Goal: Information Seeking & Learning: Learn about a topic

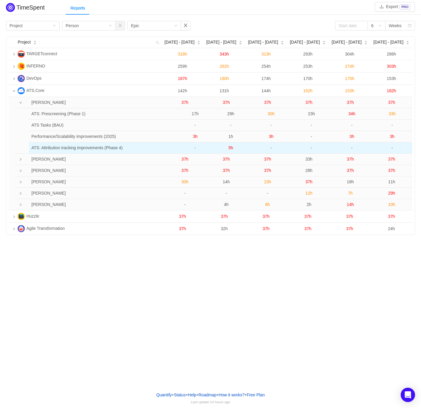
click at [229, 147] on span "5h" at bounding box center [231, 147] width 5 height 5
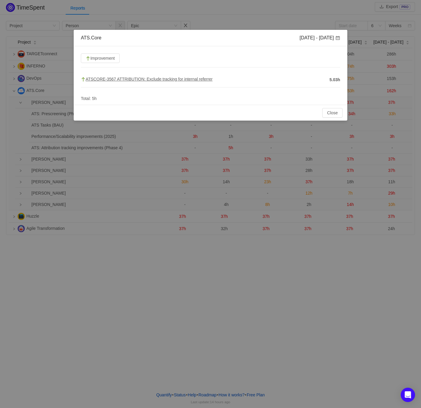
click at [175, 81] on span "ATSCORE-3567 ATTRIBUTION: Exclude tracking for internal referrer" at bounding box center [147, 79] width 132 height 5
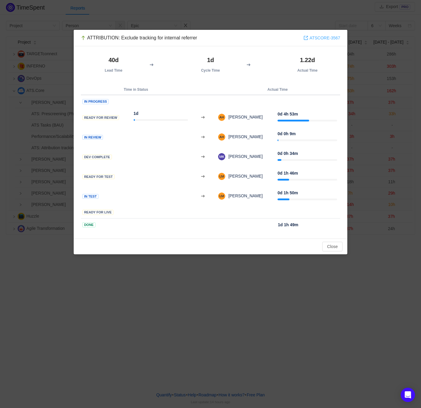
click at [330, 38] on link "ATSCORE-3567" at bounding box center [322, 38] width 37 height 7
click at [335, 244] on button "Close" at bounding box center [332, 247] width 20 height 10
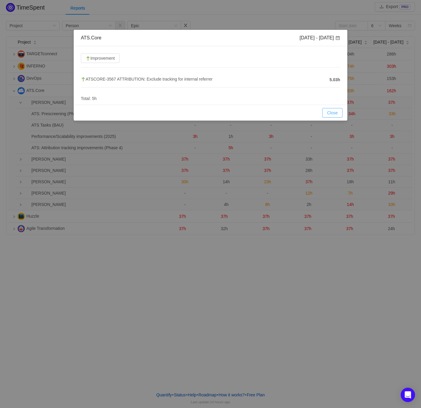
click at [333, 112] on button "Close" at bounding box center [332, 113] width 20 height 10
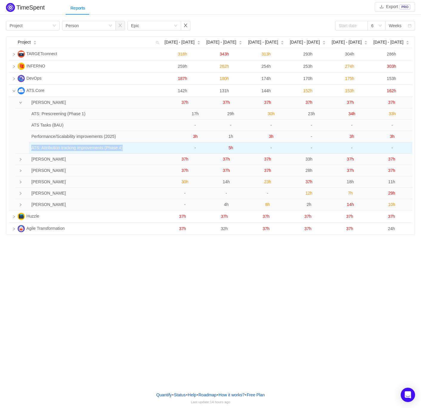
drag, startPoint x: 31, startPoint y: 148, endPoint x: 143, endPoint y: 148, distance: 111.3
click at [143, 148] on td "ATS: Attribution tracking improvements (Phase 4)" at bounding box center [99, 147] width 141 height 11
copy td "ATS: Attribution tracking improvements (Phase 4)"
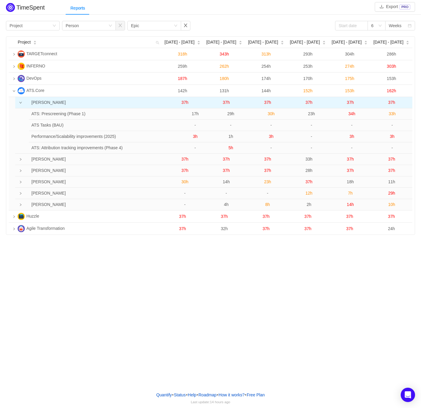
click at [182, 101] on span "37h" at bounding box center [185, 102] width 7 height 5
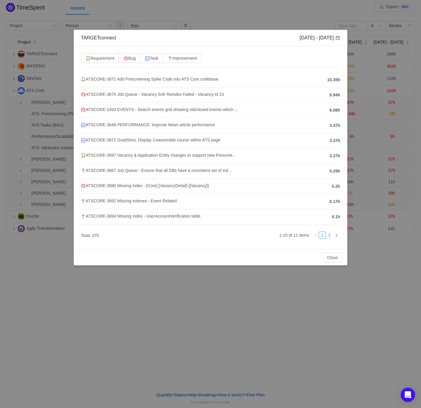
click at [330, 235] on link "2" at bounding box center [329, 235] width 7 height 7
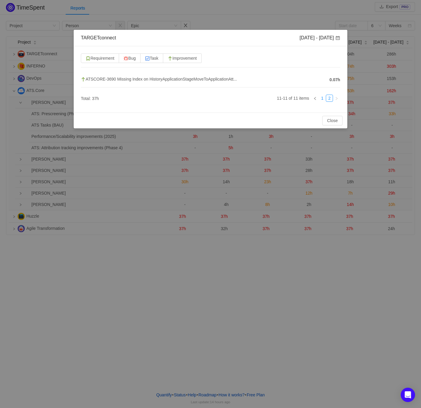
click at [323, 99] on link "1" at bounding box center [322, 98] width 7 height 7
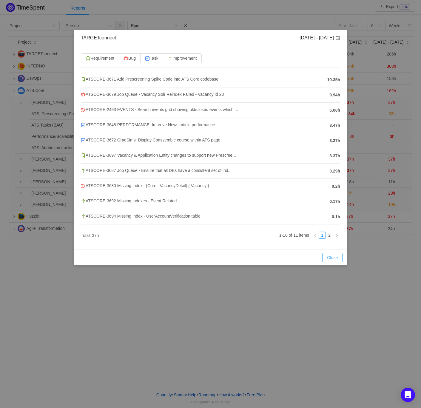
drag, startPoint x: 330, startPoint y: 256, endPoint x: 309, endPoint y: 243, distance: 24.9
click at [330, 256] on button "Close" at bounding box center [332, 258] width 20 height 10
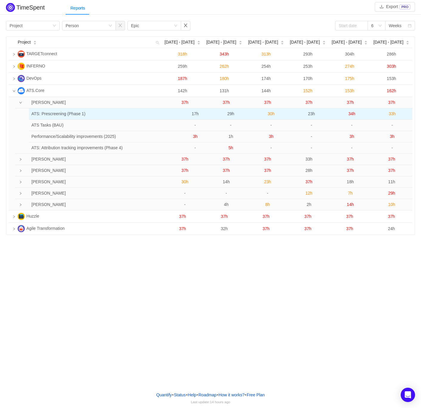
click at [196, 116] on span "17h" at bounding box center [195, 113] width 7 height 5
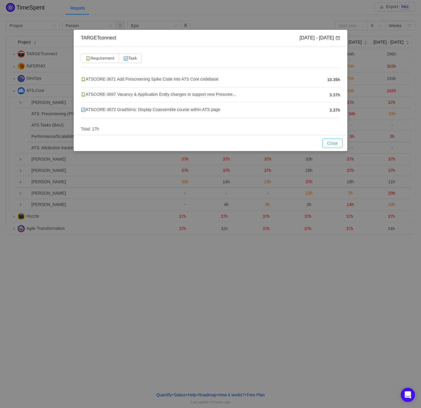
click at [339, 144] on button "Close" at bounding box center [332, 144] width 20 height 10
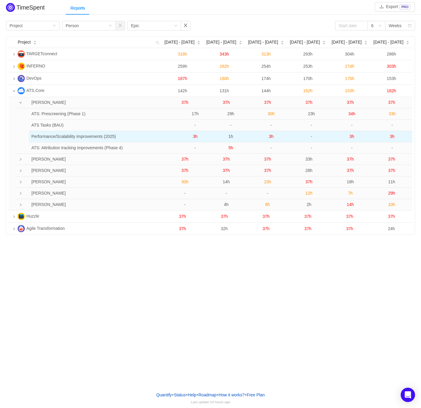
click at [195, 136] on span "3h" at bounding box center [195, 136] width 5 height 5
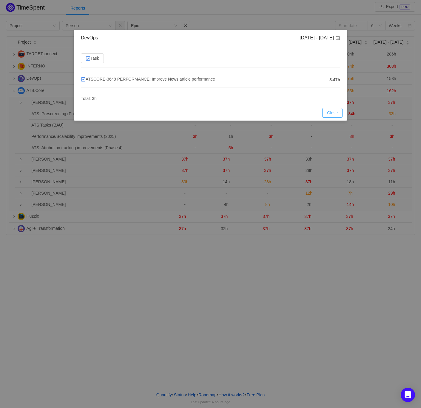
click at [333, 113] on button "Close" at bounding box center [332, 113] width 20 height 10
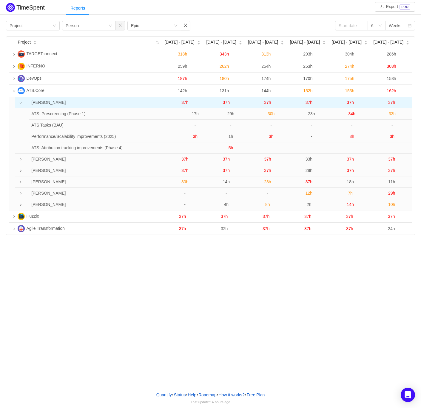
click at [185, 101] on span "37h" at bounding box center [185, 102] width 7 height 5
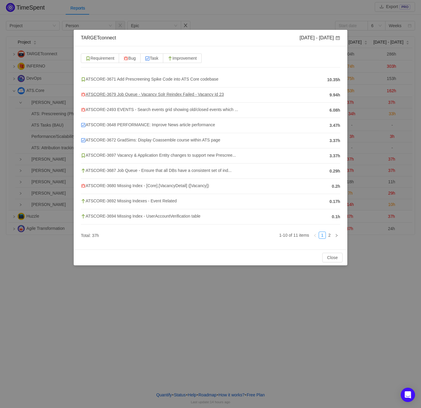
click at [175, 96] on span "ATSCORE-3679 Job Queue - Vacancy Solr Reindex Failed - Vacancy Id 23" at bounding box center [152, 94] width 143 height 5
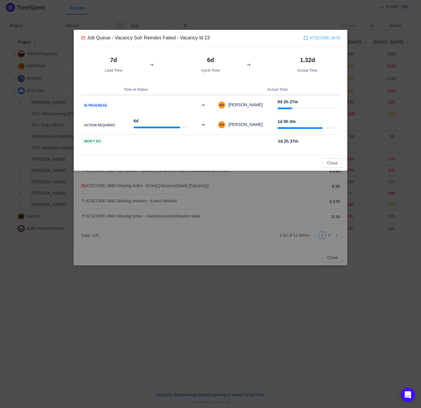
click at [324, 36] on link "ATSCORE-3679" at bounding box center [322, 38] width 37 height 7
click at [333, 163] on button "Close" at bounding box center [332, 163] width 20 height 10
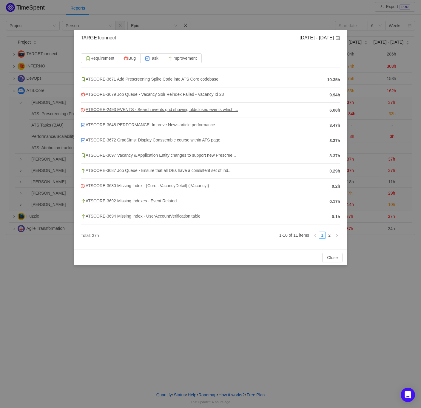
click at [128, 110] on span "ATSCORE-2493 EVENTS - Search events grid showing old/closed events which ..." at bounding box center [159, 109] width 157 height 5
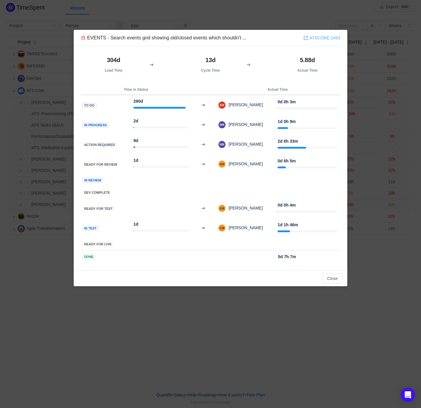
click at [323, 35] on link "ATSCORE-2493" at bounding box center [322, 38] width 37 height 7
click at [330, 277] on button "Close" at bounding box center [332, 279] width 20 height 10
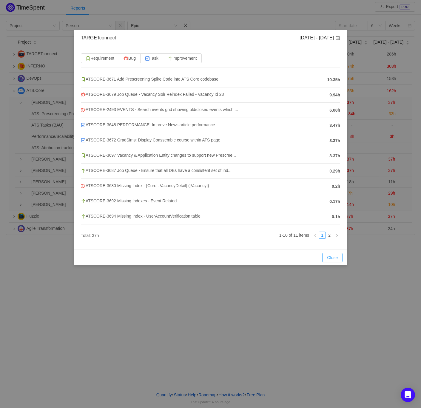
click at [328, 257] on button "Close" at bounding box center [332, 258] width 20 height 10
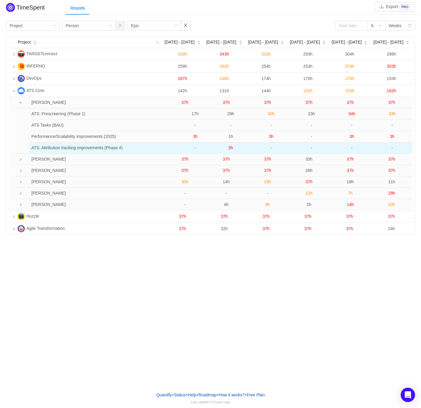
click at [232, 149] on span "5h" at bounding box center [231, 147] width 5 height 5
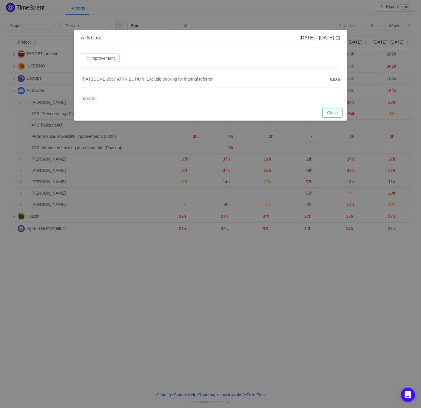
click at [334, 110] on button "Close" at bounding box center [332, 113] width 20 height 10
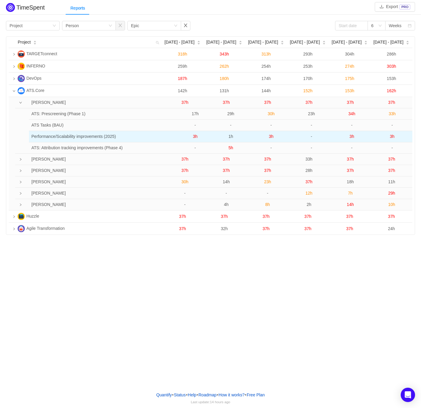
click at [231, 137] on span "1h" at bounding box center [231, 136] width 5 height 5
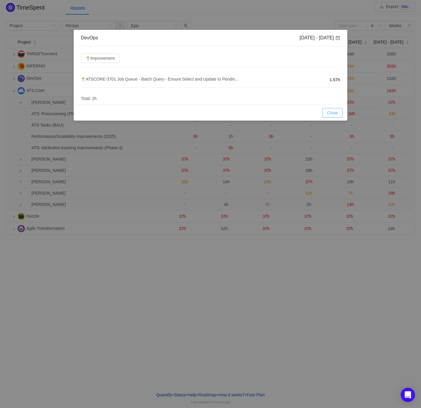
click at [333, 110] on button "Close" at bounding box center [332, 113] width 20 height 10
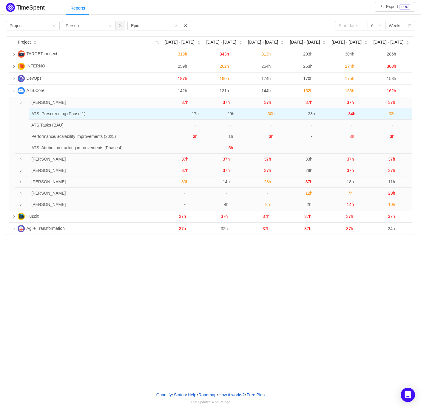
click at [229, 116] on span "29h" at bounding box center [230, 113] width 7 height 5
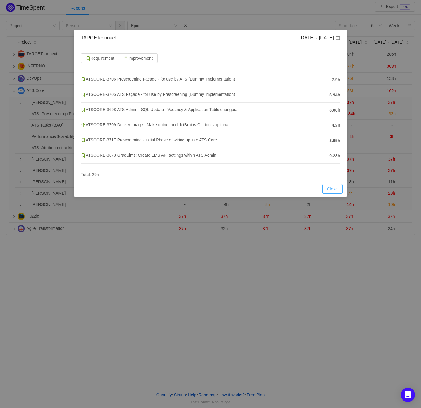
click at [330, 190] on button "Close" at bounding box center [332, 189] width 20 height 10
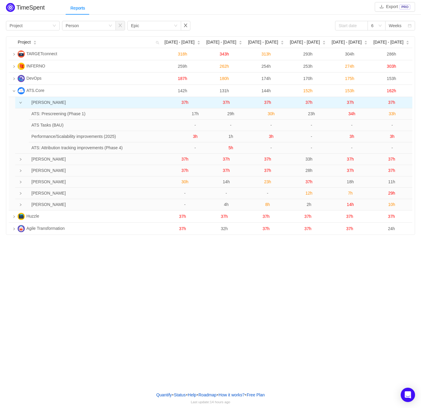
click at [227, 102] on span "37h" at bounding box center [226, 102] width 7 height 5
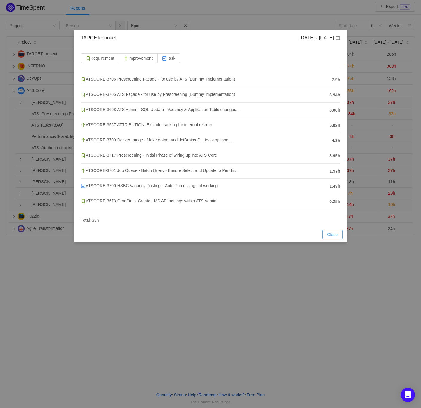
click at [332, 238] on button "Close" at bounding box center [332, 235] width 20 height 10
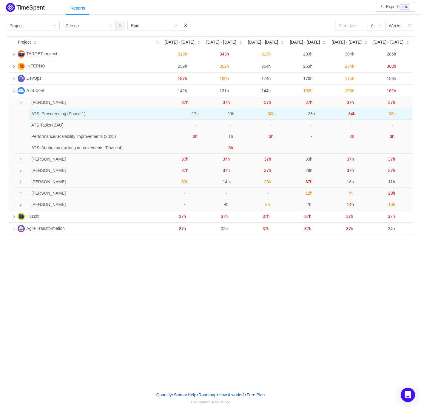
click at [231, 117] on td "29h" at bounding box center [231, 113] width 40 height 11
click at [231, 116] on span "29h" at bounding box center [230, 113] width 7 height 5
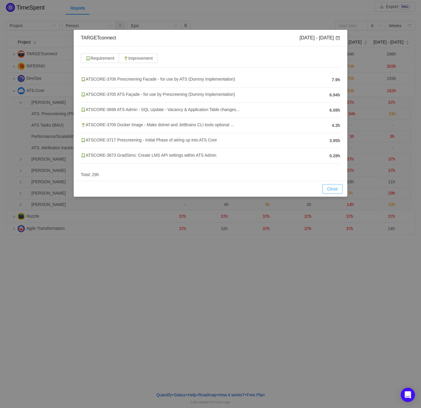
click at [329, 190] on button "Close" at bounding box center [332, 189] width 20 height 10
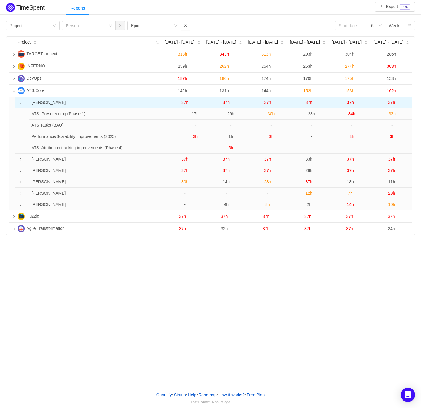
click at [228, 103] on span "37h" at bounding box center [226, 102] width 7 height 5
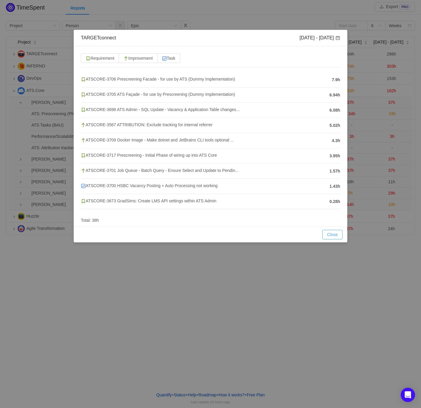
click at [341, 232] on button "Close" at bounding box center [332, 235] width 20 height 10
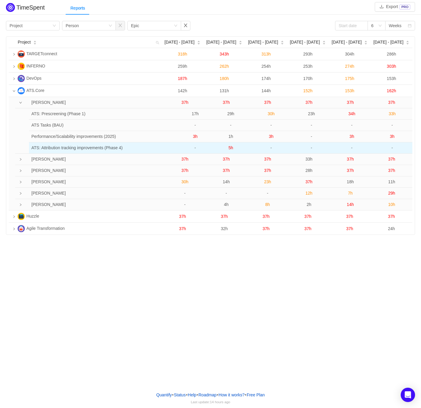
click at [231, 147] on span "5h" at bounding box center [231, 147] width 5 height 5
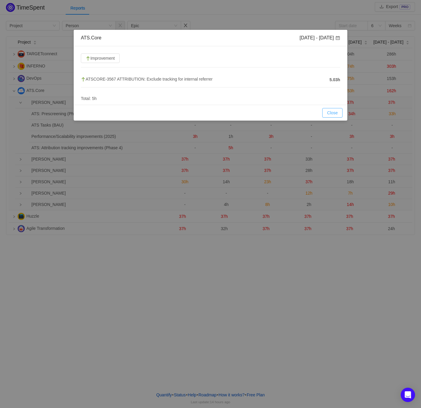
click at [328, 113] on button "Close" at bounding box center [332, 113] width 20 height 10
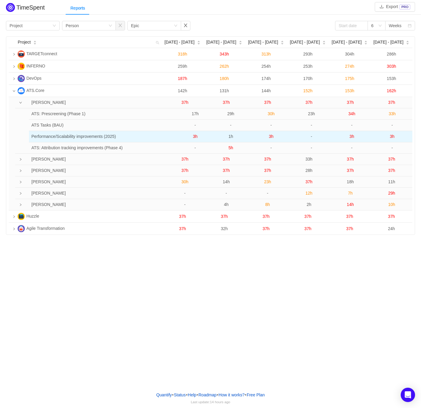
click at [229, 138] on span "1h" at bounding box center [231, 136] width 5 height 5
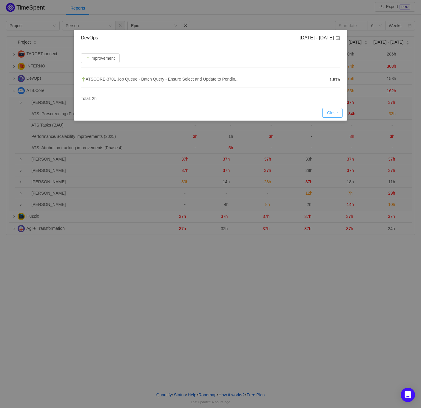
click at [328, 112] on button "Close" at bounding box center [332, 113] width 20 height 10
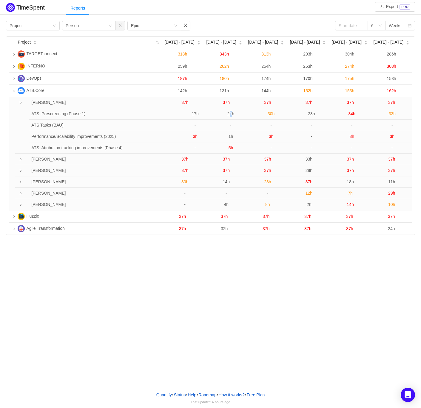
click at [229, 114] on span "29h" at bounding box center [230, 113] width 7 height 5
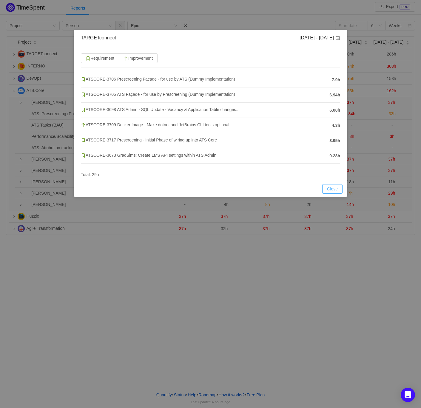
click at [329, 191] on button "Close" at bounding box center [332, 189] width 20 height 10
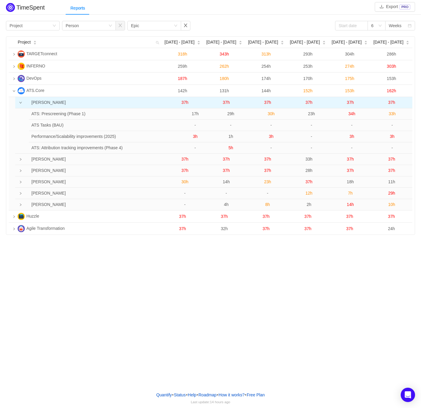
click at [229, 102] on span "37h" at bounding box center [226, 102] width 7 height 5
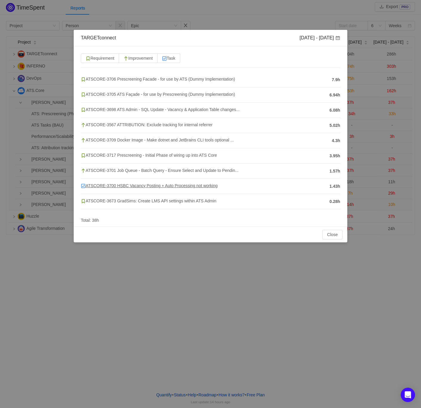
click at [158, 187] on span "ATSCORE-3700 HSBC Vacancy Posting + Auto Processing not working" at bounding box center [149, 185] width 137 height 5
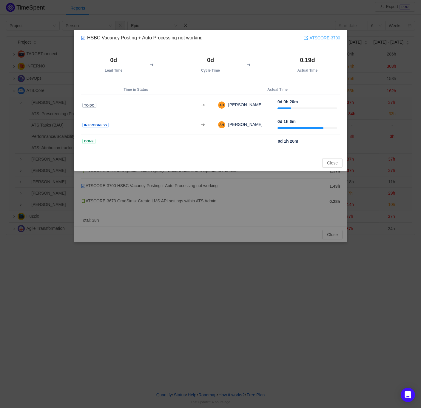
click at [336, 39] on link "ATSCORE-3700" at bounding box center [322, 38] width 37 height 7
click at [331, 159] on button "Close" at bounding box center [332, 163] width 20 height 10
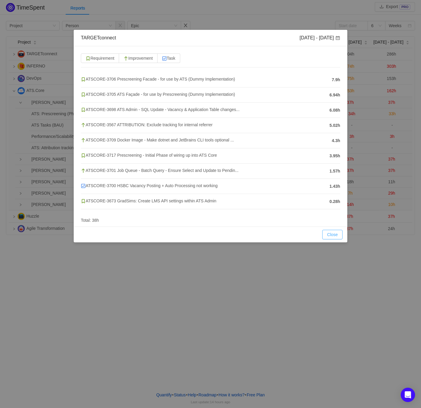
click at [330, 235] on button "Close" at bounding box center [332, 235] width 20 height 10
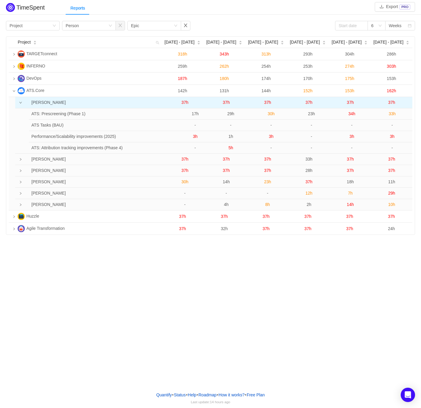
click at [267, 104] on span "37h" at bounding box center [267, 102] width 7 height 5
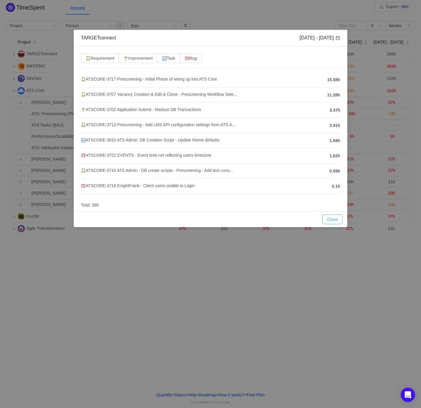
click at [339, 217] on button "Close" at bounding box center [332, 220] width 20 height 10
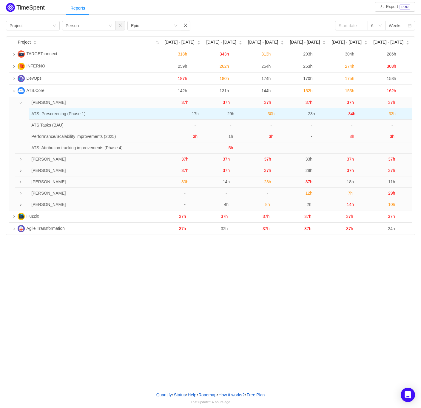
click at [270, 114] on span "30h" at bounding box center [271, 113] width 7 height 5
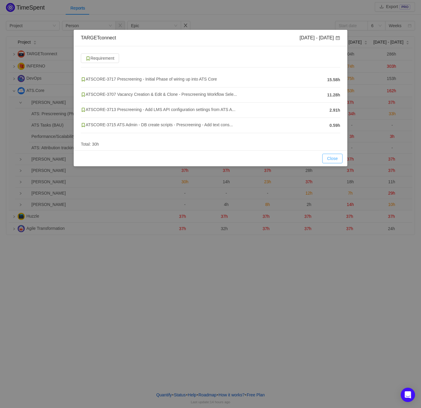
click at [337, 156] on button "Close" at bounding box center [332, 159] width 20 height 10
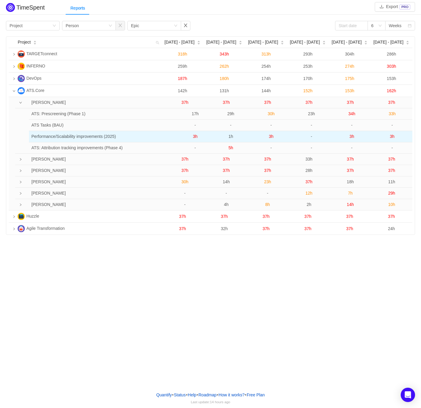
click at [270, 137] on span "3h" at bounding box center [271, 136] width 5 height 5
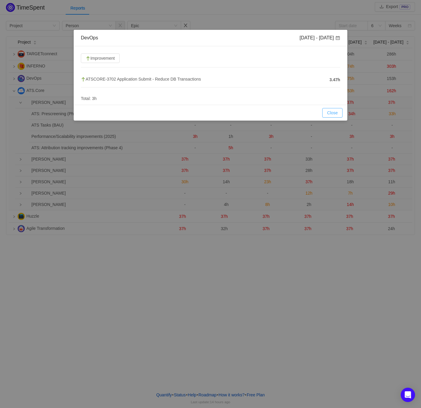
click at [330, 112] on button "Close" at bounding box center [332, 113] width 20 height 10
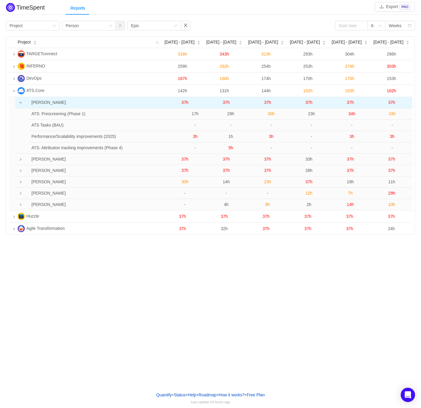
click at [271, 102] on span "37h" at bounding box center [267, 102] width 7 height 5
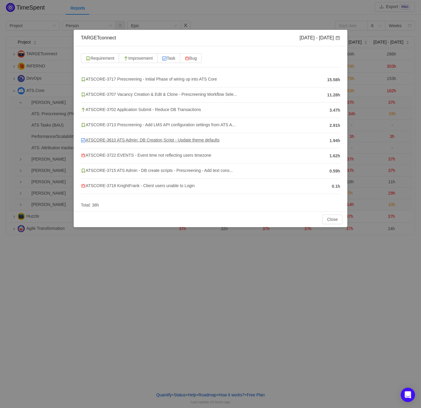
click at [161, 139] on span "ATSCORE-3610 ATS Admin: DB Creation Script - Update theme defaults" at bounding box center [150, 140] width 139 height 5
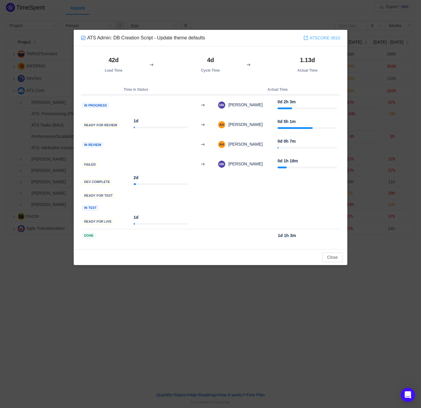
click at [316, 38] on link "ATSCORE-3610" at bounding box center [322, 38] width 37 height 7
click at [326, 253] on button "Close" at bounding box center [332, 258] width 20 height 10
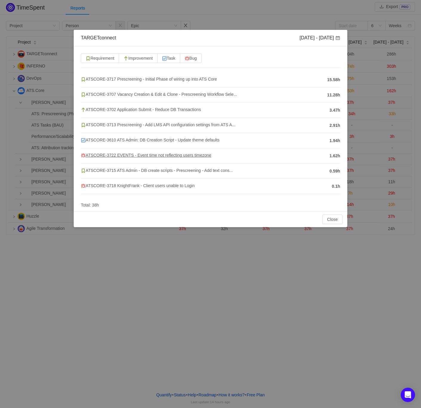
click at [150, 154] on span "ATSCORE-3722 EVENTS - Event time not reflecting users timezone" at bounding box center [146, 155] width 130 height 5
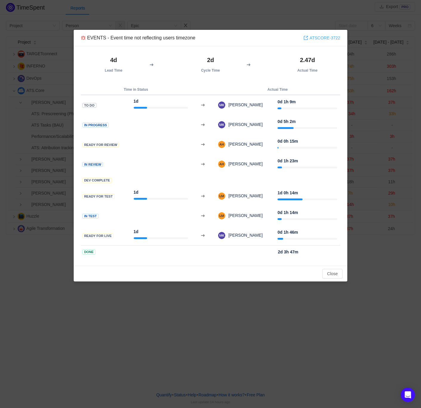
click at [320, 37] on link "ATSCORE-3722" at bounding box center [322, 38] width 37 height 7
click at [343, 272] on div "Close OK" at bounding box center [211, 274] width 274 height 16
click at [340, 274] on button "Close" at bounding box center [332, 274] width 20 height 10
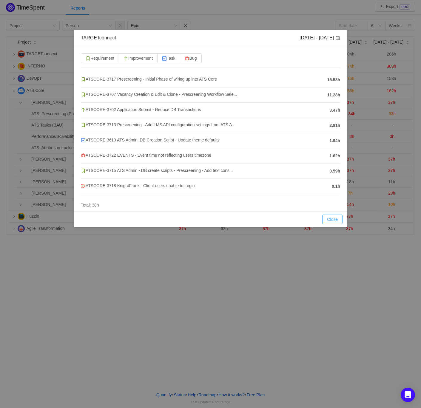
click at [339, 221] on button "Close" at bounding box center [332, 220] width 20 height 10
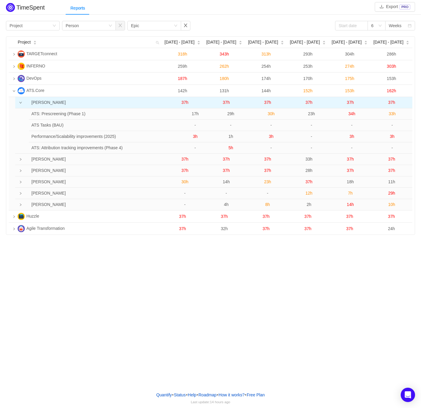
click at [308, 101] on span "37h" at bounding box center [309, 102] width 7 height 5
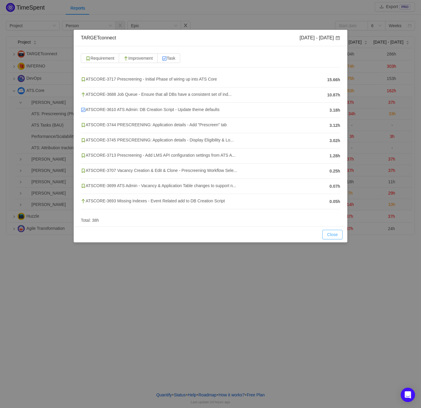
click at [336, 232] on button "Close" at bounding box center [332, 235] width 20 height 10
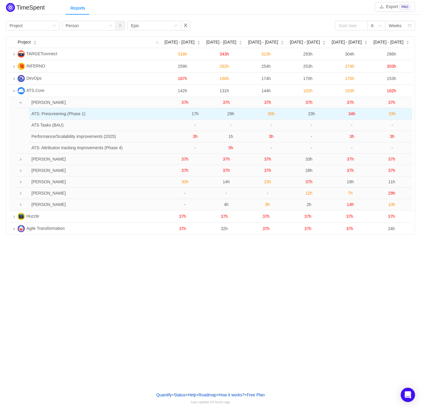
click at [310, 113] on span "23h" at bounding box center [311, 113] width 7 height 5
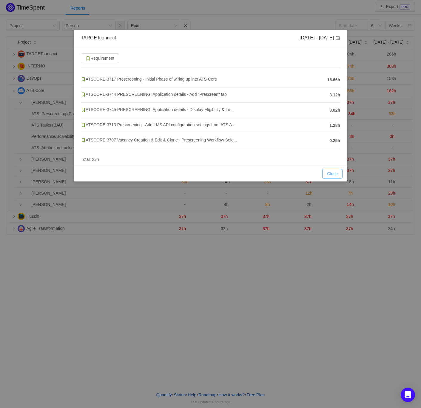
click at [331, 172] on button "Close" at bounding box center [332, 174] width 20 height 10
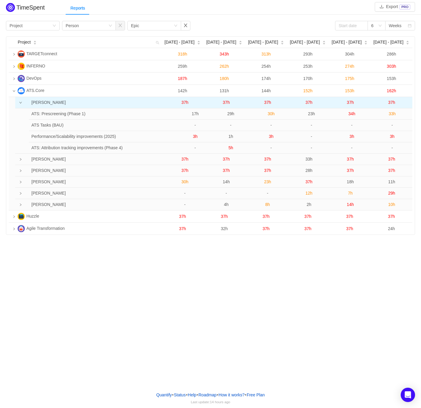
click at [310, 103] on span "37h" at bounding box center [309, 102] width 7 height 5
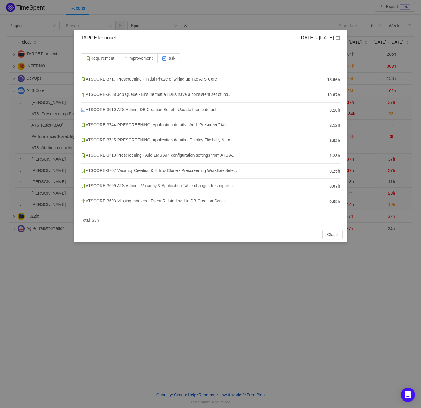
click at [167, 93] on span "ATSCORE-3688 Job Queue - Ensure that all DBs have a consistent set of ind..." at bounding box center [156, 94] width 151 height 5
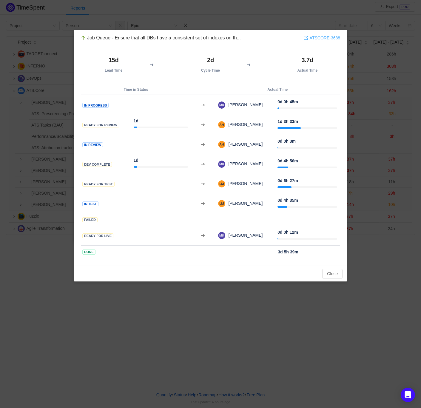
click at [318, 38] on link "ATSCORE-3688" at bounding box center [322, 38] width 37 height 7
click at [328, 271] on button "Close" at bounding box center [332, 274] width 20 height 10
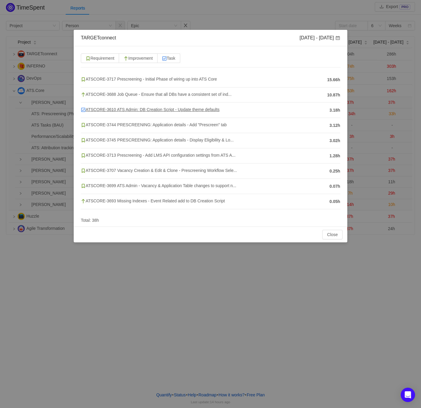
click at [134, 110] on span "ATSCORE-3610 ATS Admin: DB Creation Script - Update theme defaults" at bounding box center [150, 109] width 139 height 5
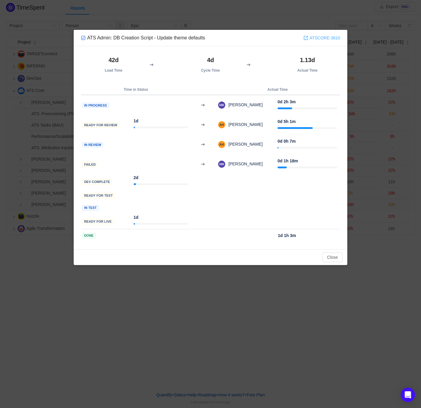
click at [327, 39] on link "ATSCORE-3610" at bounding box center [322, 38] width 37 height 7
click at [333, 254] on button "Close" at bounding box center [332, 258] width 20 height 10
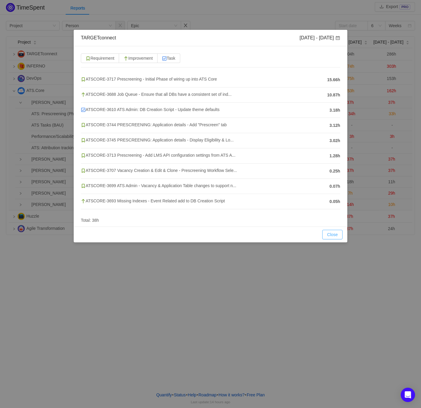
click at [329, 236] on button "Close" at bounding box center [332, 235] width 20 height 10
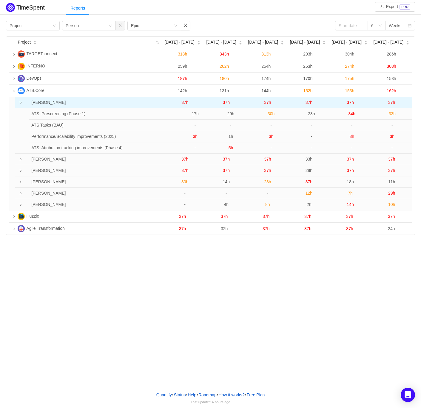
click at [20, 103] on icon "icon: down" at bounding box center [20, 103] width 2 height 2
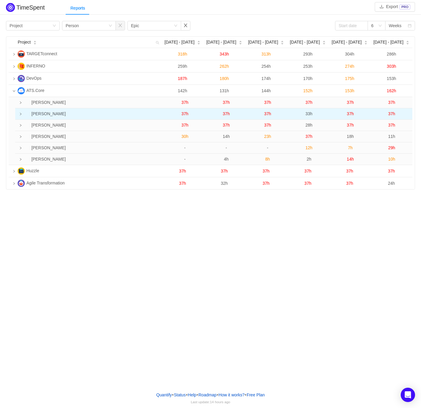
click at [21, 114] on icon "icon: right" at bounding box center [20, 114] width 3 height 3
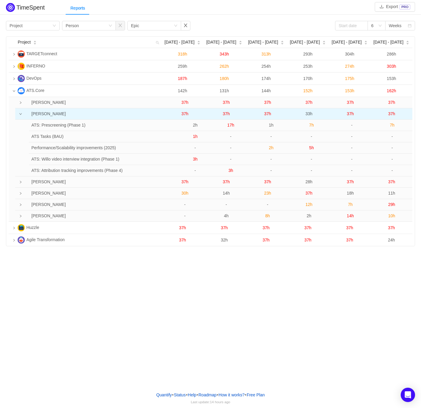
click at [186, 115] on span "37h" at bounding box center [185, 113] width 7 height 5
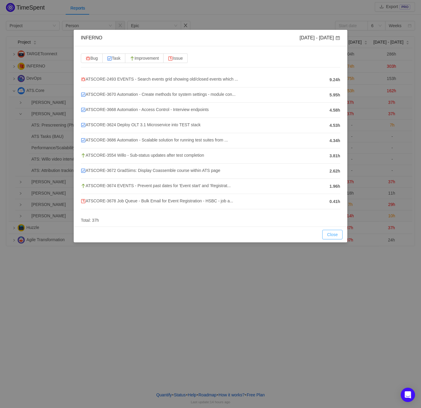
drag, startPoint x: 327, startPoint y: 233, endPoint x: 288, endPoint y: 223, distance: 40.6
click at [327, 233] on button "Close" at bounding box center [332, 235] width 20 height 10
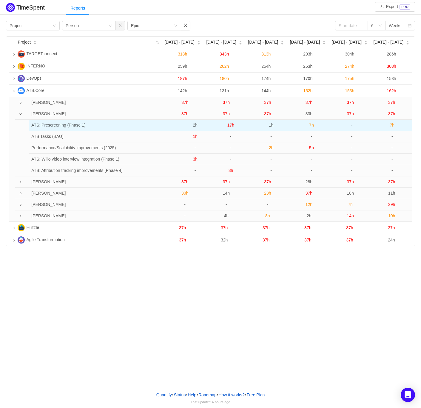
click at [193, 124] on span "2h" at bounding box center [195, 125] width 5 height 5
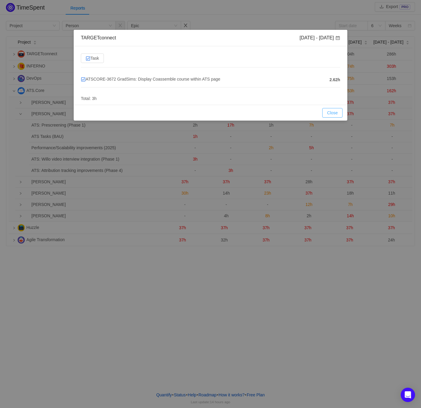
click at [335, 110] on button "Close" at bounding box center [332, 113] width 20 height 10
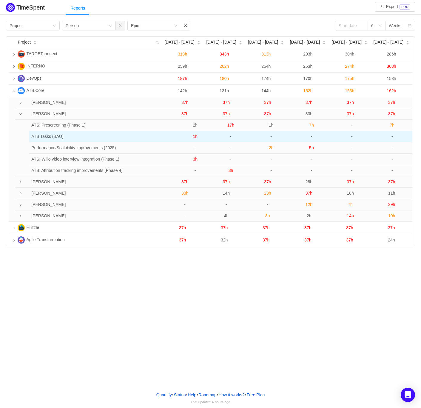
click at [195, 137] on span "1h" at bounding box center [195, 136] width 5 height 5
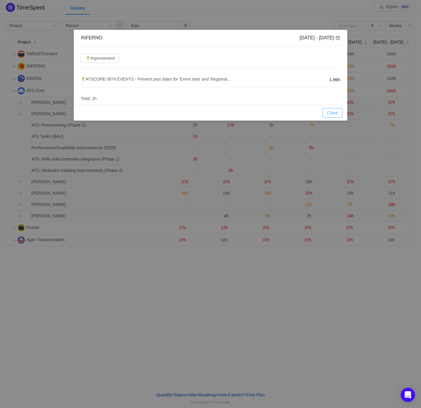
drag, startPoint x: 334, startPoint y: 112, endPoint x: 308, endPoint y: 118, distance: 25.9
click at [334, 112] on button "Close" at bounding box center [332, 113] width 20 height 10
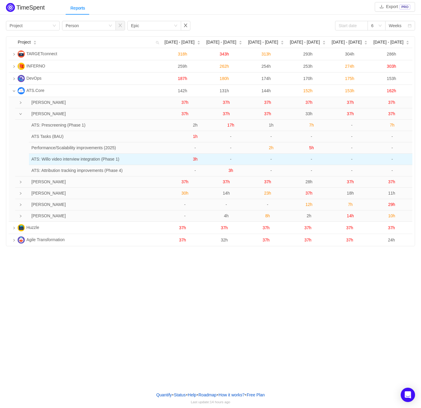
click at [195, 158] on span "3h" at bounding box center [195, 159] width 5 height 5
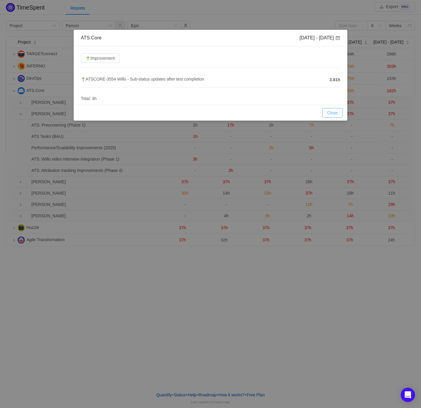
click at [329, 113] on button "Close" at bounding box center [332, 113] width 20 height 10
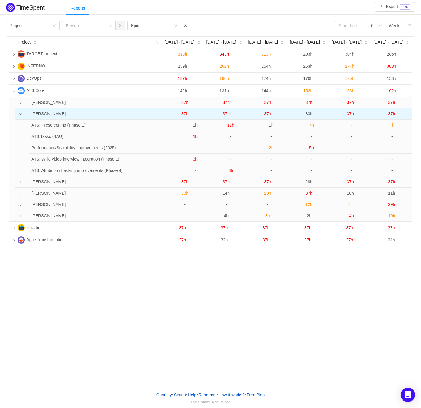
click at [186, 112] on span "37h" at bounding box center [185, 113] width 7 height 5
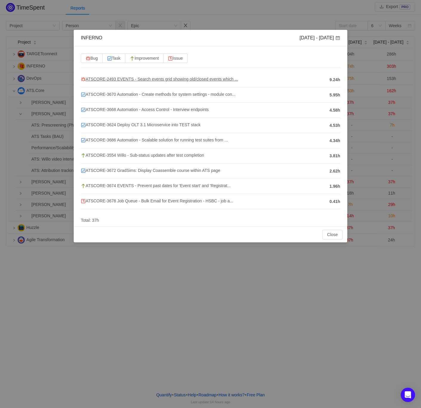
click at [183, 79] on span "ATSCORE-2493 EVENTS - Search events grid showing old/closed events which ..." at bounding box center [159, 79] width 157 height 5
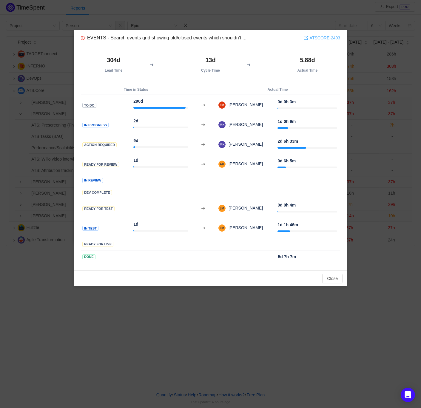
click at [321, 36] on link "ATSCORE-2493" at bounding box center [322, 38] width 37 height 7
click at [327, 275] on button "Close" at bounding box center [332, 279] width 20 height 10
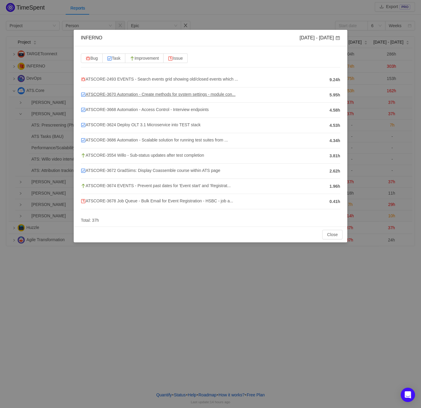
click at [222, 92] on span "ATSCORE-3670 Automation - Create methods for system settings - module con..." at bounding box center [158, 94] width 155 height 5
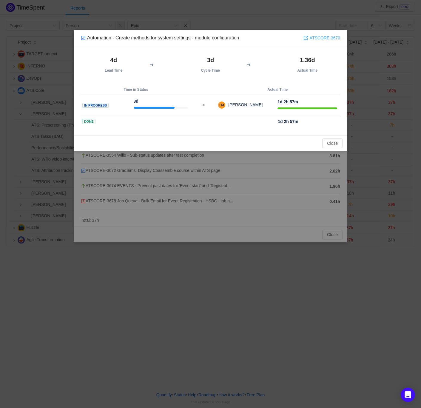
click at [328, 38] on link "ATSCORE-3670" at bounding box center [322, 38] width 37 height 7
click at [332, 143] on button "Close" at bounding box center [332, 144] width 20 height 10
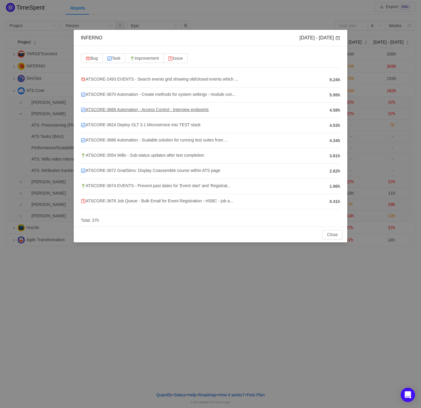
click at [170, 112] on span "ATSCORE-3668 Automation - Access Control - Interview endpoints" at bounding box center [145, 109] width 128 height 5
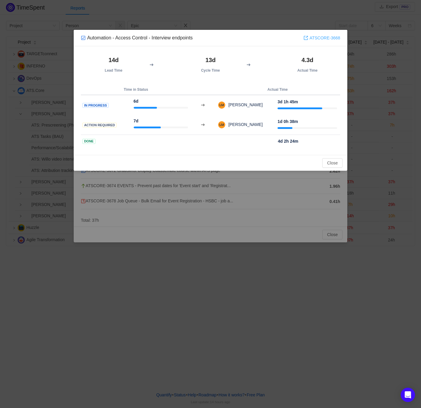
click at [319, 38] on link "ATSCORE-3668" at bounding box center [322, 38] width 37 height 7
click at [334, 160] on button "Close" at bounding box center [332, 163] width 20 height 10
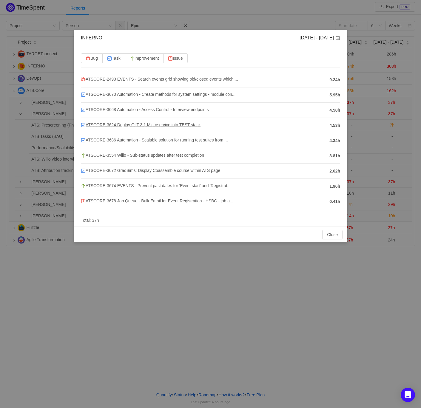
click at [151, 123] on span "ATSCORE-3624 Deploy OLT 3.1 Microservice into TEST stack" at bounding box center [141, 124] width 120 height 5
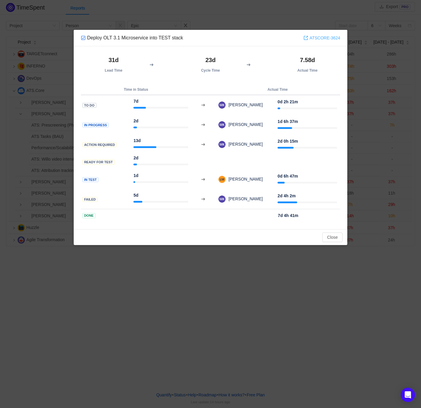
click at [316, 37] on link "ATSCORE-3624" at bounding box center [322, 38] width 37 height 7
click at [330, 237] on button "Close" at bounding box center [332, 238] width 20 height 10
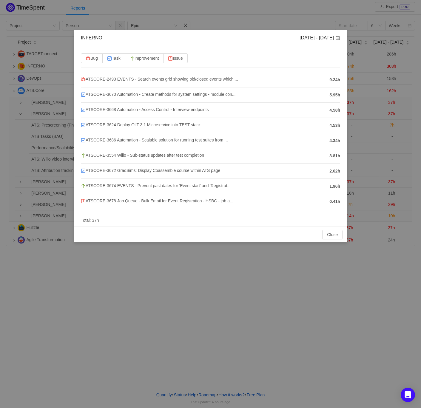
click at [156, 141] on span "ATSCORE-3686 Automation - Scalable solution for running test suites from ..." at bounding box center [154, 140] width 147 height 5
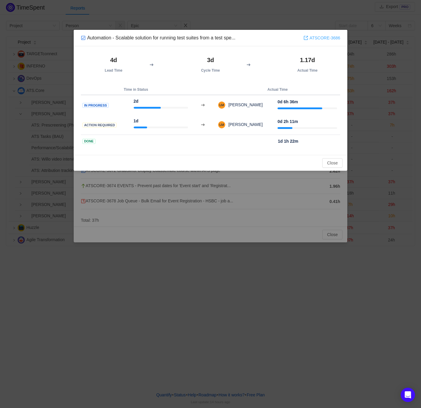
click at [325, 40] on link "ATSCORE-3686" at bounding box center [322, 38] width 37 height 7
click at [331, 160] on button "Close" at bounding box center [332, 163] width 20 height 10
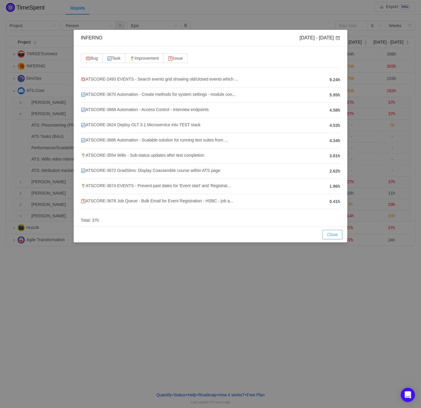
click at [327, 235] on button "Close" at bounding box center [332, 235] width 20 height 10
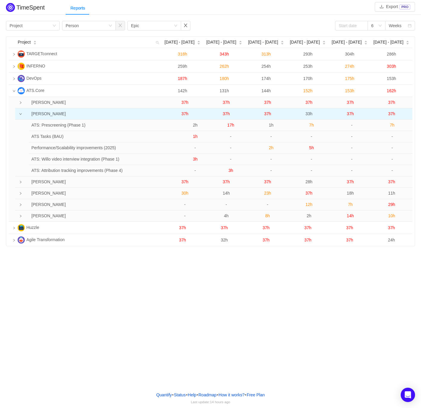
click at [226, 115] on span "37h" at bounding box center [226, 113] width 7 height 5
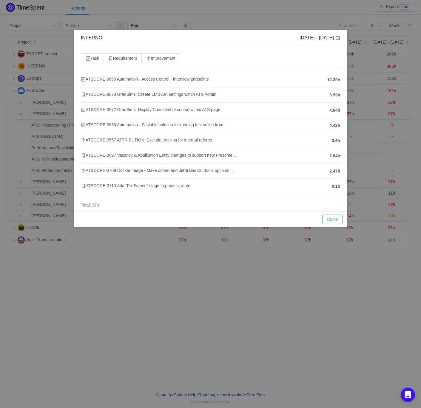
drag, startPoint x: 338, startPoint y: 219, endPoint x: 321, endPoint y: 201, distance: 24.9
click at [338, 219] on button "Close" at bounding box center [332, 220] width 20 height 10
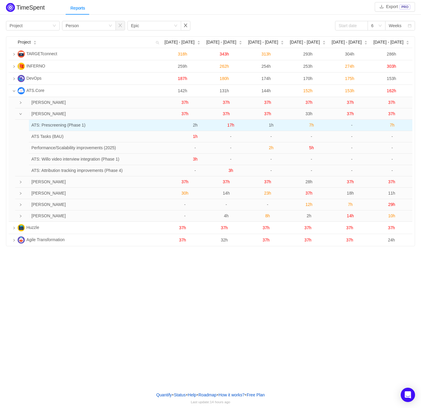
click at [231, 123] on span "17h" at bounding box center [230, 125] width 7 height 5
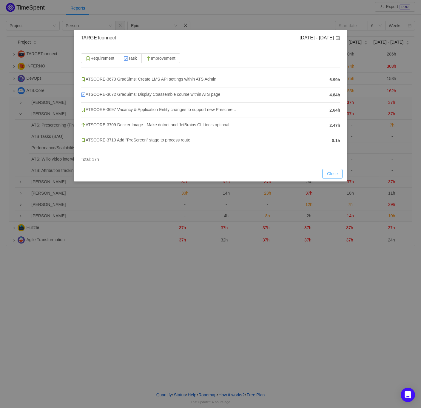
click at [342, 173] on button "Close" at bounding box center [332, 174] width 20 height 10
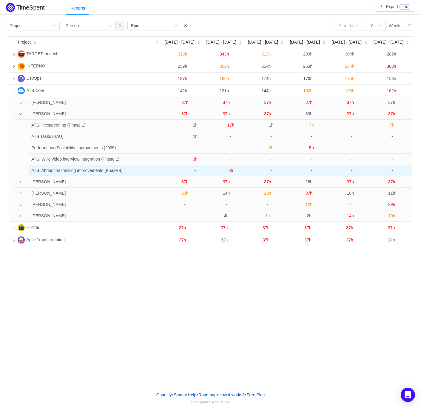
click at [235, 174] on td "3h" at bounding box center [231, 170] width 40 height 11
click at [230, 170] on span "3h" at bounding box center [231, 170] width 5 height 5
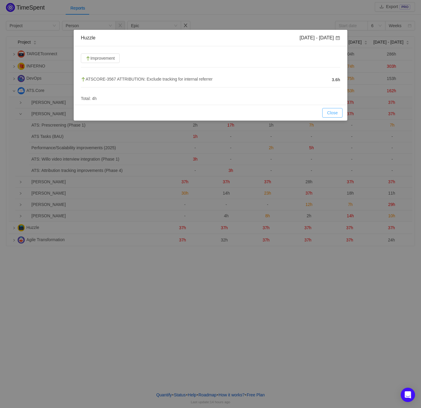
click at [338, 113] on button "Close" at bounding box center [332, 113] width 20 height 10
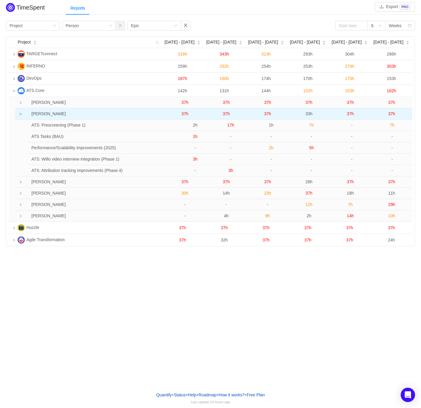
click at [267, 115] on span "37h" at bounding box center [267, 113] width 7 height 5
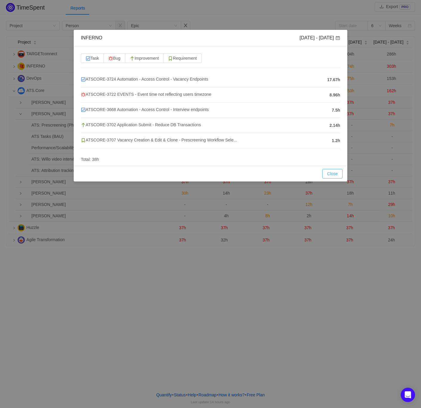
click at [333, 174] on button "Close" at bounding box center [332, 174] width 20 height 10
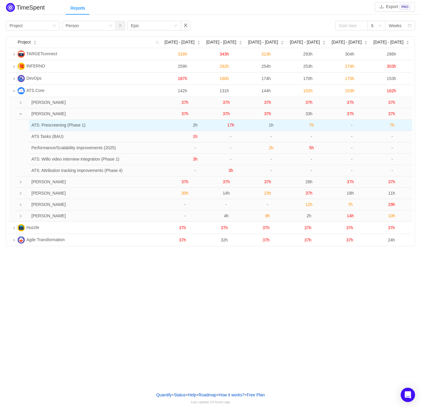
click at [270, 126] on span "1h" at bounding box center [271, 125] width 5 height 5
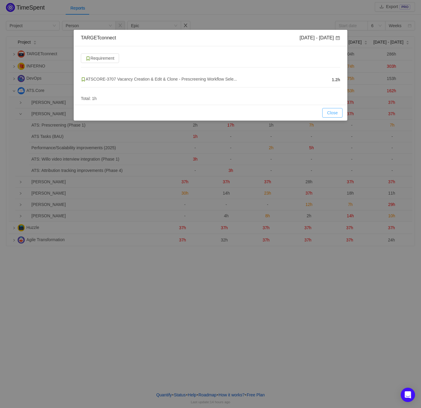
click at [330, 112] on button "Close" at bounding box center [332, 113] width 20 height 10
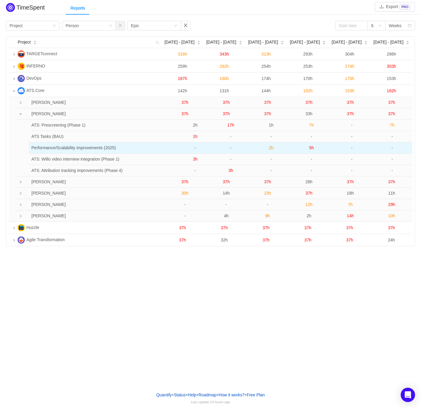
click at [269, 148] on span "2h" at bounding box center [271, 147] width 5 height 5
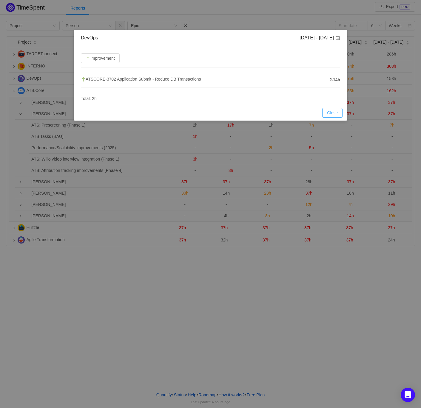
click at [336, 111] on button "Close" at bounding box center [332, 113] width 20 height 10
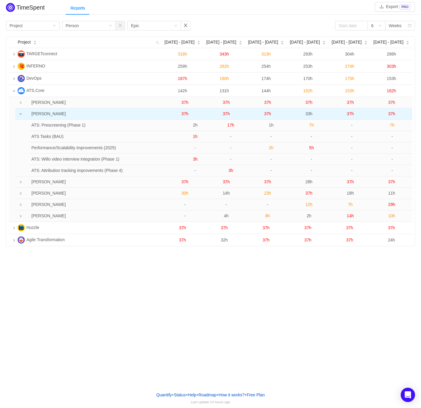
click at [268, 113] on span "37h" at bounding box center [267, 113] width 7 height 5
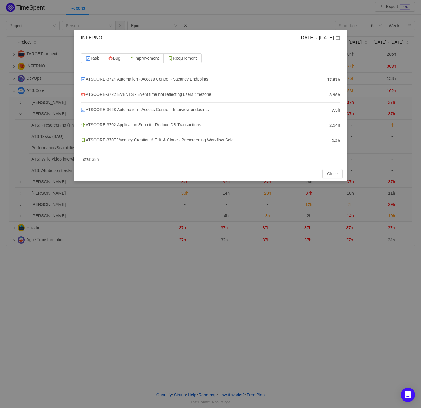
click at [160, 96] on span "ATSCORE-3722 EVENTS - Event time not reflecting users timezone" at bounding box center [146, 94] width 130 height 5
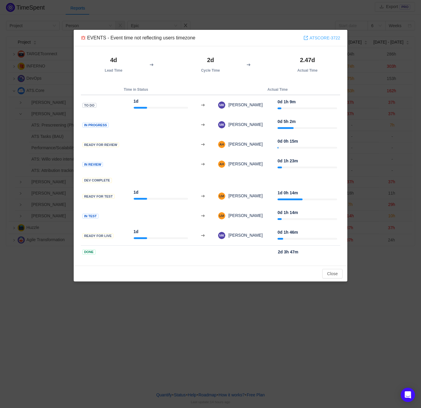
click at [318, 37] on link "ATSCORE-3722" at bounding box center [322, 38] width 37 height 7
click at [336, 271] on button "Close" at bounding box center [332, 274] width 20 height 10
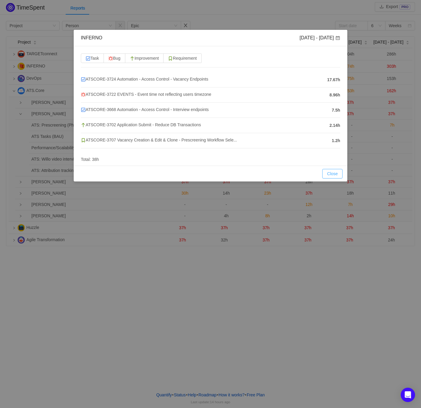
click at [330, 172] on button "Close" at bounding box center [332, 174] width 20 height 10
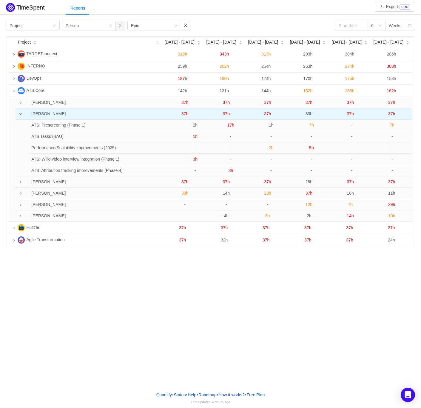
click at [309, 113] on span "33h" at bounding box center [309, 113] width 7 height 5
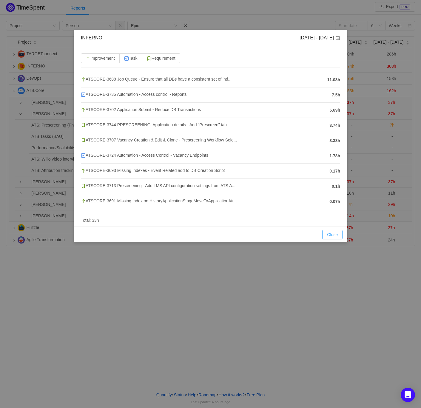
drag, startPoint x: 335, startPoint y: 234, endPoint x: 328, endPoint y: 233, distance: 7.5
click at [335, 234] on button "Close" at bounding box center [332, 235] width 20 height 10
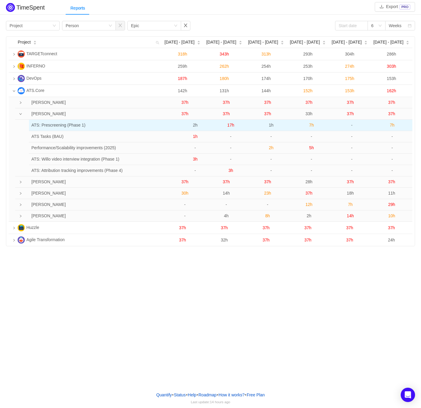
click at [311, 124] on span "7h" at bounding box center [311, 125] width 5 height 5
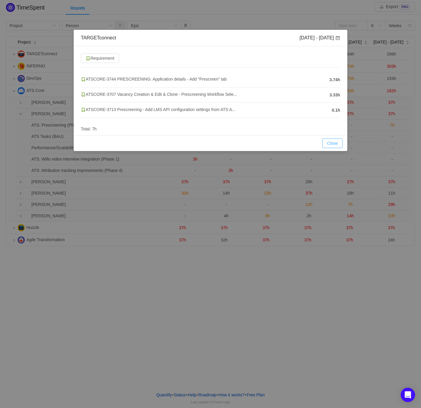
click at [338, 141] on button "Close" at bounding box center [332, 144] width 20 height 10
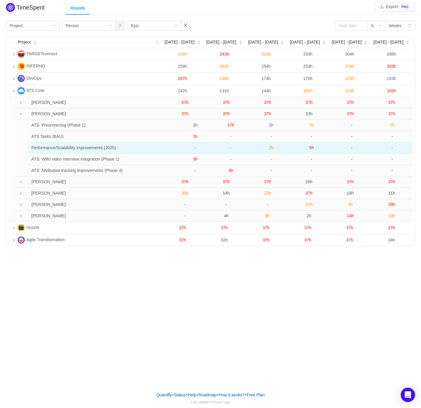
click at [313, 146] on span "5h" at bounding box center [311, 147] width 5 height 5
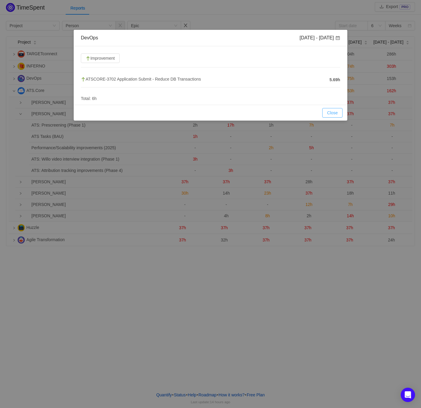
click at [327, 110] on button "Close" at bounding box center [332, 113] width 20 height 10
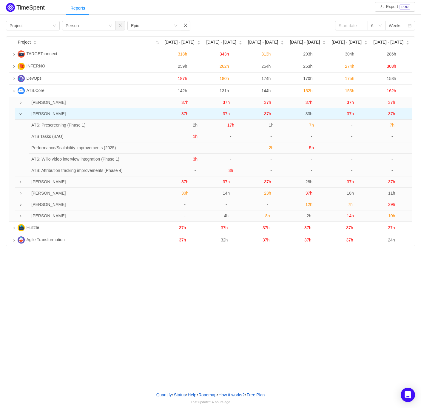
click at [311, 113] on span "33h" at bounding box center [309, 113] width 7 height 5
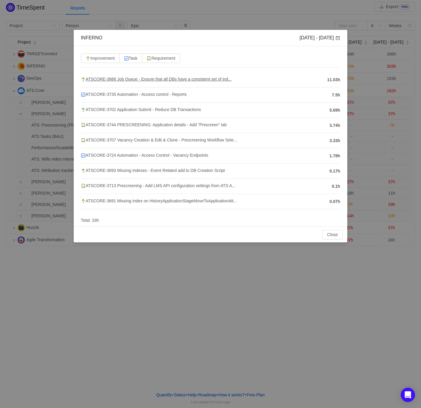
click at [187, 79] on span "ATSCORE-3688 Job Queue - Ensure that all DBs have a consistent set of ind..." at bounding box center [156, 79] width 151 height 5
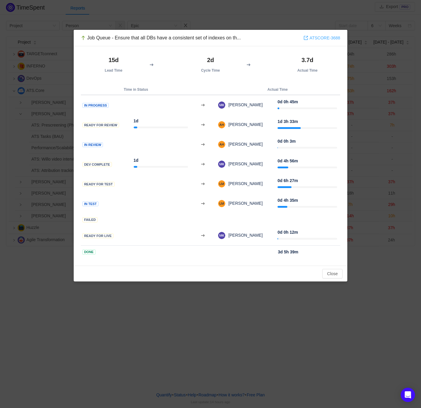
click at [336, 38] on link "ATSCORE-3688" at bounding box center [322, 38] width 37 height 7
click at [328, 274] on button "Close" at bounding box center [332, 274] width 20 height 10
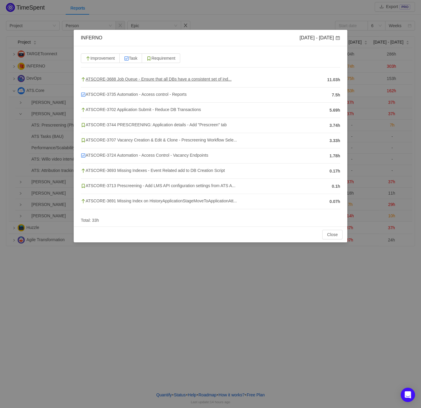
click at [174, 80] on span "ATSCORE-3688 Job Queue - Ensure that all DBs have a consistent set of ind..." at bounding box center [156, 79] width 151 height 5
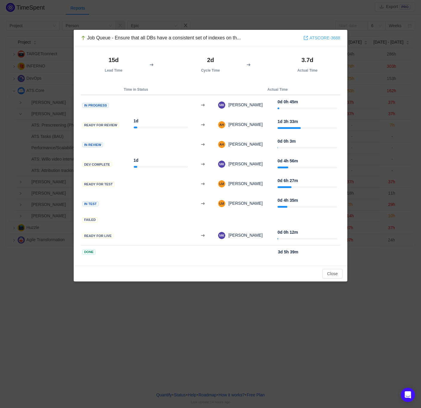
click at [318, 36] on link "ATSCORE-3688" at bounding box center [322, 38] width 37 height 7
click at [333, 274] on button "Close" at bounding box center [332, 274] width 20 height 10
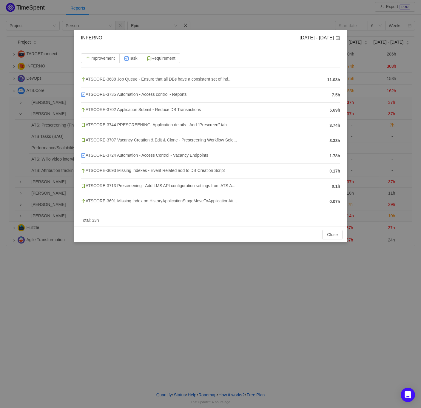
click at [150, 80] on span "ATSCORE-3688 Job Queue - Ensure that all DBs have a consistent set of ind..." at bounding box center [156, 79] width 151 height 5
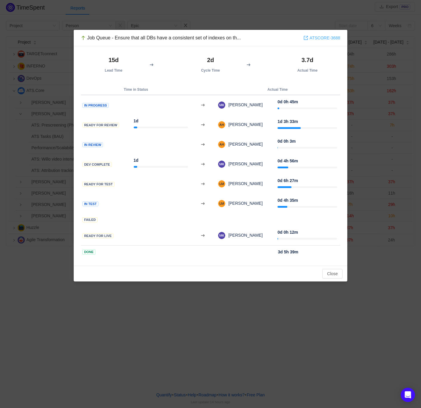
click at [317, 39] on link "ATSCORE-3688" at bounding box center [322, 38] width 37 height 7
drag, startPoint x: 330, startPoint y: 272, endPoint x: 330, endPoint y: 261, distance: 10.8
click at [331, 272] on button "Close" at bounding box center [332, 274] width 20 height 10
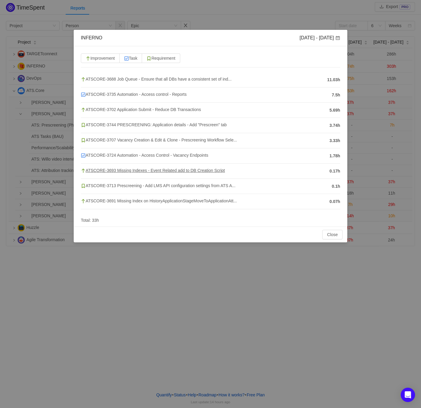
click at [146, 170] on span "ATSCORE-3693 Missing Indexes - Event Related add to DB Creation Script" at bounding box center [153, 170] width 144 height 5
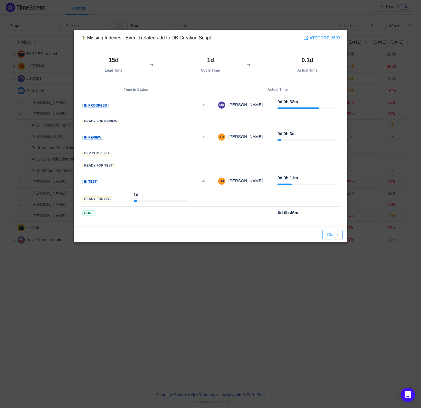
click at [335, 233] on button "Close" at bounding box center [332, 235] width 20 height 10
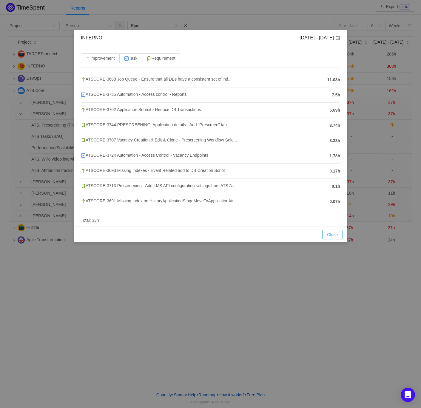
click at [327, 233] on button "Close" at bounding box center [332, 235] width 20 height 10
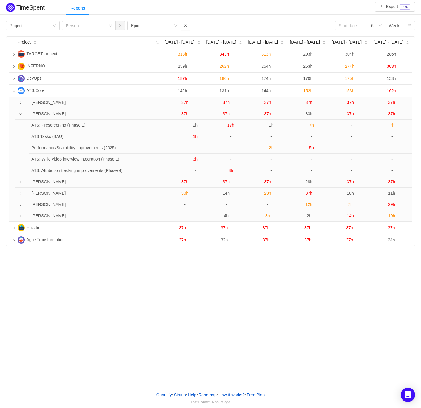
click at [19, 114] on icon "icon: down" at bounding box center [20, 114] width 3 height 3
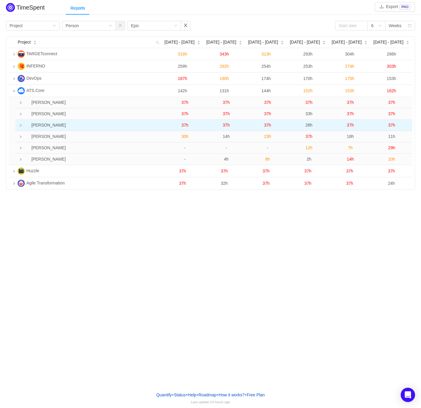
click at [21, 125] on icon "icon: right" at bounding box center [20, 125] width 3 height 3
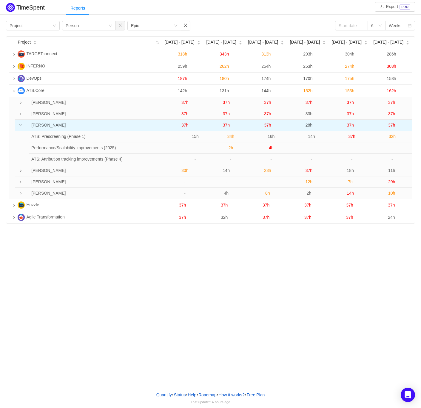
click at [183, 126] on span "37h" at bounding box center [185, 125] width 7 height 5
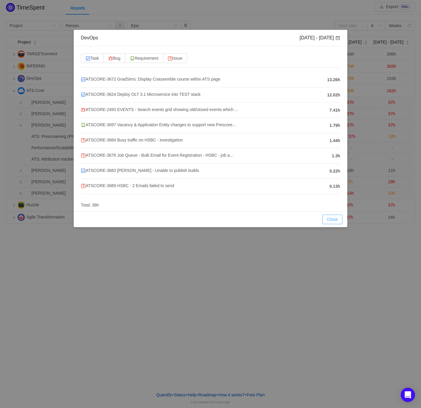
click at [332, 219] on button "Close" at bounding box center [332, 220] width 20 height 10
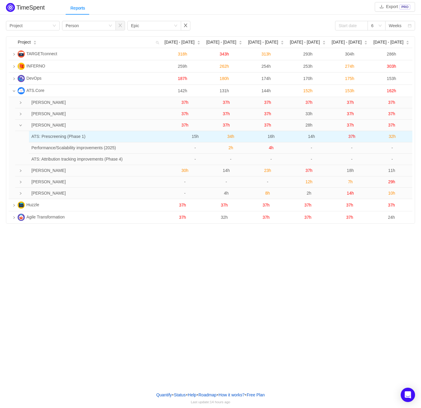
click at [194, 137] on span "15h" at bounding box center [195, 136] width 7 height 5
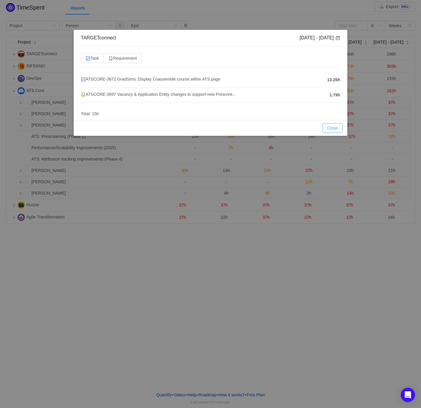
drag, startPoint x: 336, startPoint y: 127, endPoint x: 260, endPoint y: 138, distance: 77.5
click at [336, 127] on button "Close" at bounding box center [332, 128] width 20 height 10
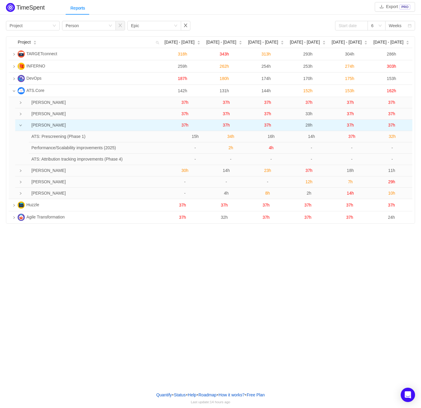
click at [183, 125] on span "37h" at bounding box center [185, 125] width 7 height 5
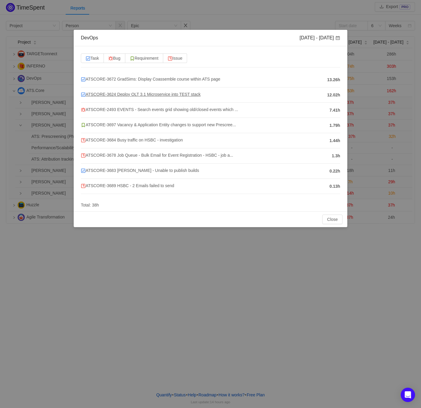
click at [172, 94] on span "ATSCORE-3624 Deploy OLT 3.1 Microservice into TEST stack" at bounding box center [141, 94] width 120 height 5
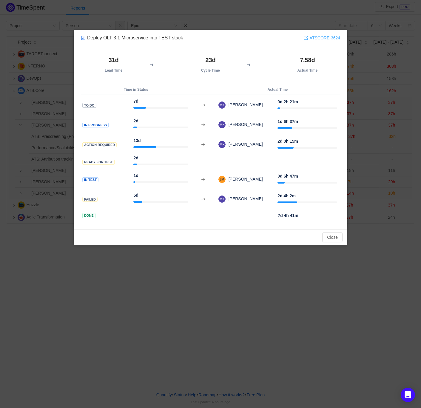
click at [330, 37] on link "ATSCORE-3624" at bounding box center [322, 38] width 37 height 7
click at [325, 240] on button "Close" at bounding box center [332, 238] width 20 height 10
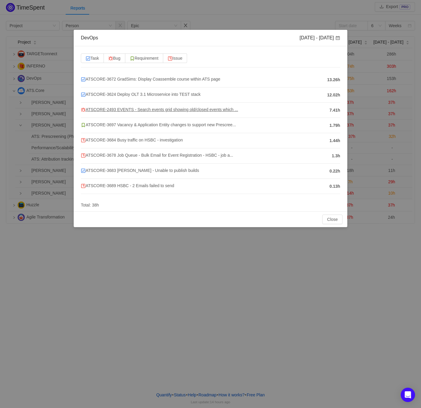
click at [162, 110] on span "ATSCORE-2493 EVENTS - Search events grid showing old/closed events which ..." at bounding box center [159, 109] width 157 height 5
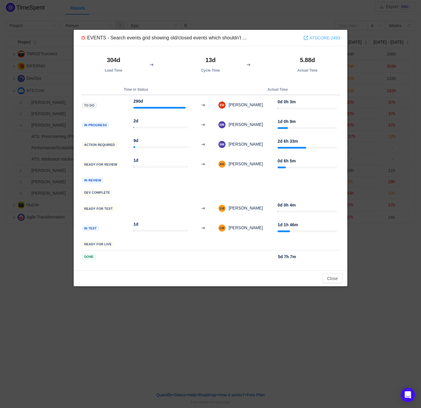
click at [319, 38] on link "ATSCORE-2493" at bounding box center [322, 38] width 37 height 7
click at [330, 276] on button "Close" at bounding box center [332, 279] width 20 height 10
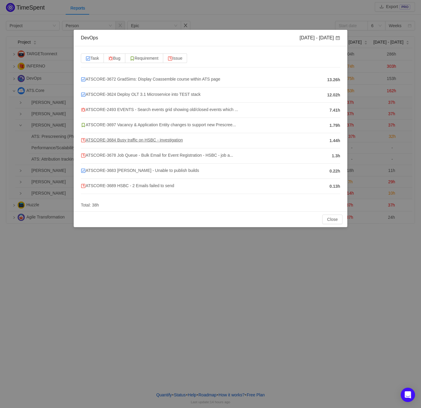
click at [164, 141] on span "ATSCORE-3684 Busy traffic on HSBC - investigation" at bounding box center [132, 140] width 102 height 5
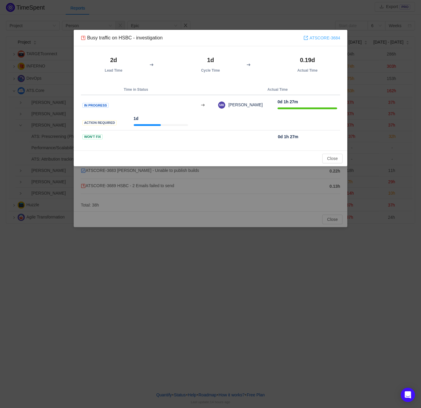
click at [327, 37] on link "ATSCORE-3684" at bounding box center [322, 38] width 37 height 7
click at [327, 158] on button "Close" at bounding box center [332, 159] width 20 height 10
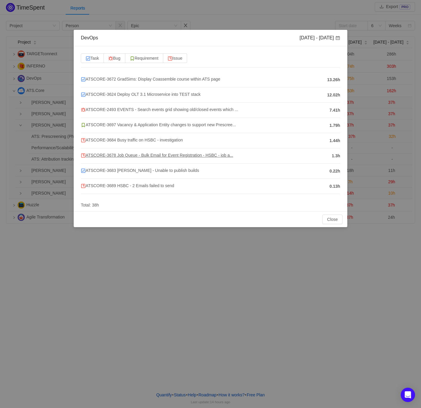
click at [127, 157] on span "ATSCORE-3678 Job Queue - Bulk Email for Event Registration - HSBC - job a..." at bounding box center [157, 155] width 153 height 5
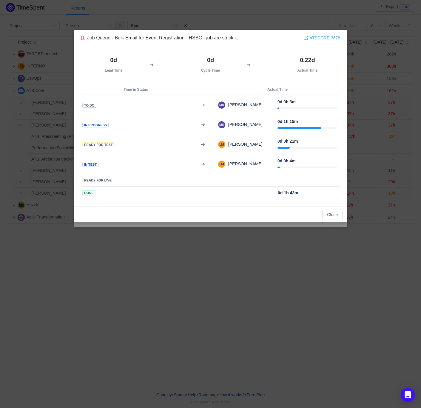
click at [327, 38] on link "ATSCORE-3678" at bounding box center [322, 38] width 37 height 7
click at [339, 214] on button "Close" at bounding box center [332, 215] width 20 height 10
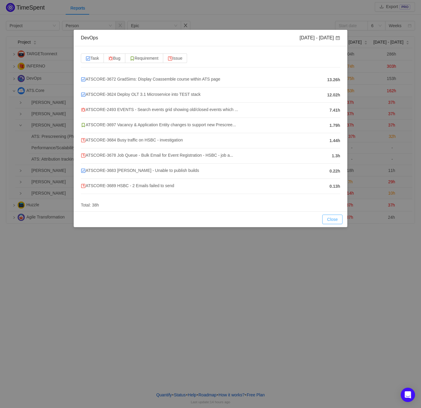
click at [333, 217] on button "Close" at bounding box center [332, 220] width 20 height 10
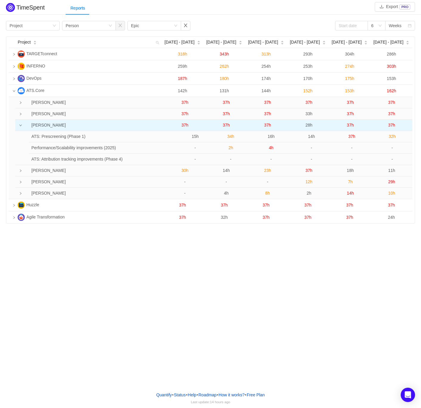
click at [269, 125] on span "37h" at bounding box center [267, 125] width 7 height 5
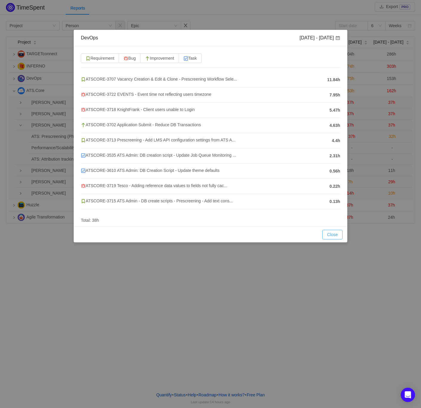
click at [329, 238] on button "Close" at bounding box center [332, 235] width 20 height 10
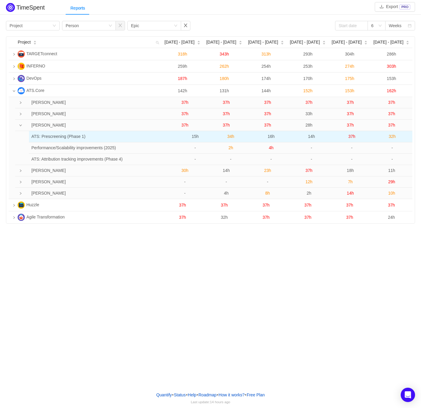
click at [270, 137] on span "16h" at bounding box center [271, 136] width 7 height 5
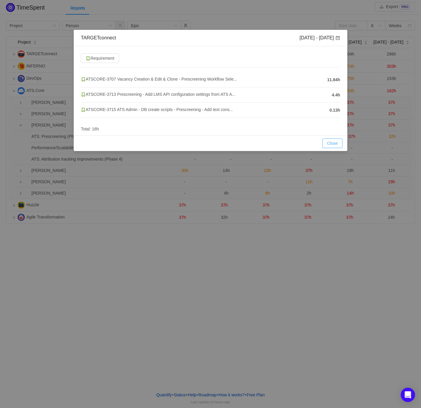
click at [334, 143] on button "Close" at bounding box center [332, 144] width 20 height 10
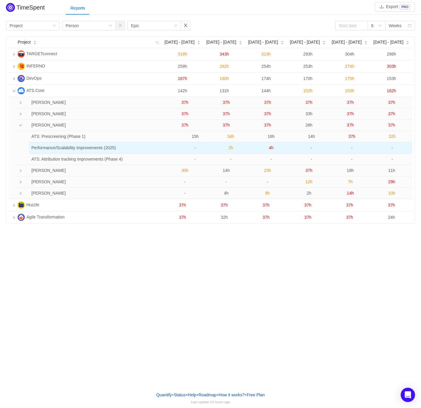
click at [272, 148] on span "4h" at bounding box center [271, 147] width 5 height 5
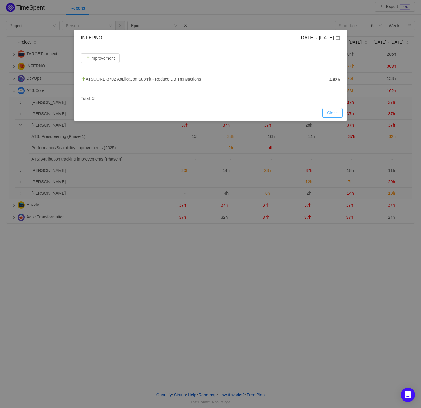
click at [333, 115] on button "Close" at bounding box center [332, 113] width 20 height 10
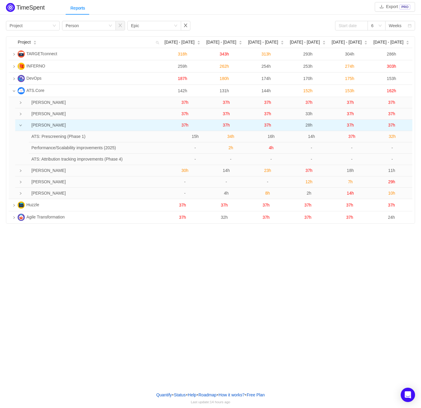
click at [269, 125] on span "37h" at bounding box center [267, 125] width 7 height 5
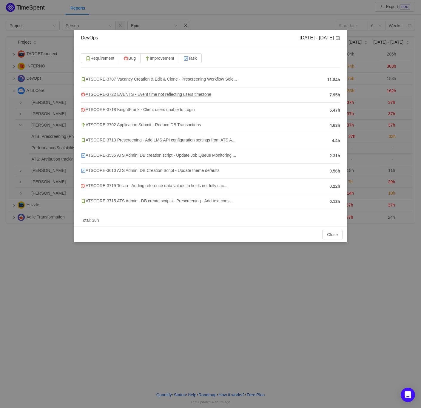
click at [136, 95] on span "ATSCORE-3722 EVENTS - Event time not reflecting users timezone" at bounding box center [146, 94] width 130 height 5
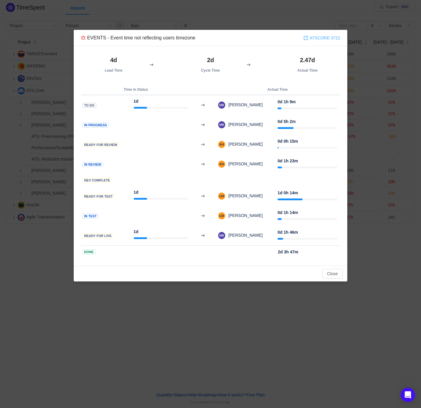
click at [315, 39] on link "ATSCORE-3722" at bounding box center [322, 38] width 37 height 7
click at [339, 273] on button "Close" at bounding box center [332, 274] width 20 height 10
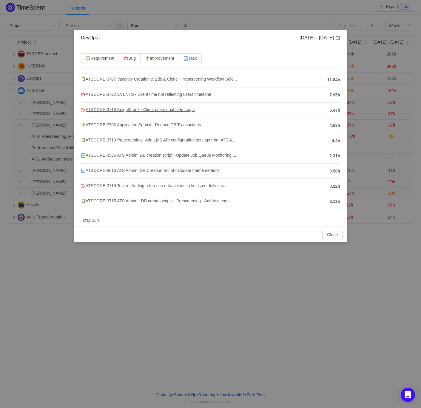
click at [166, 110] on span "ATSCORE-3718 KnightFrank - Client users unable to Login" at bounding box center [138, 109] width 114 height 5
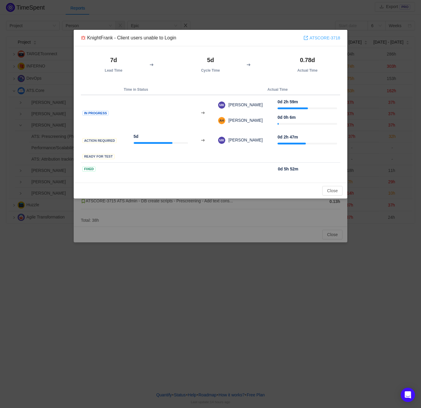
click at [318, 38] on link "ATSCORE-3718" at bounding box center [322, 38] width 37 height 7
click at [330, 191] on button "Close" at bounding box center [332, 191] width 20 height 10
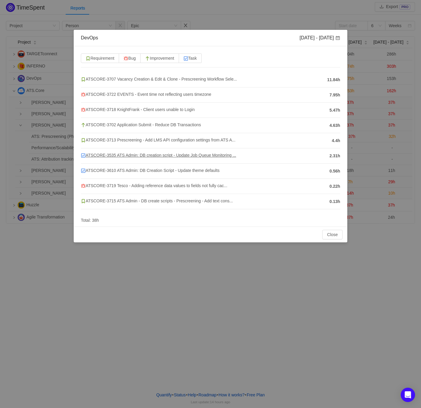
click at [146, 153] on span "ATSCORE-3535 ATS Admin: DB creation script - Update Job Queue Monitoring ..." at bounding box center [158, 155] width 155 height 5
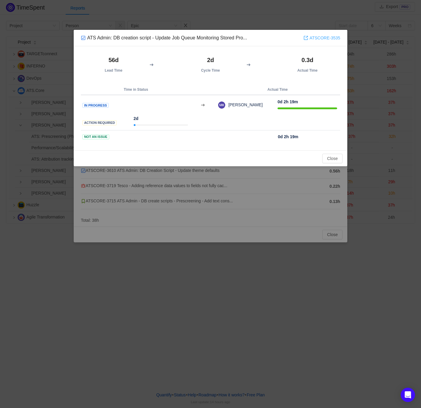
click at [331, 38] on link "ATSCORE-3535" at bounding box center [322, 38] width 37 height 7
click at [335, 160] on button "Close" at bounding box center [332, 159] width 20 height 10
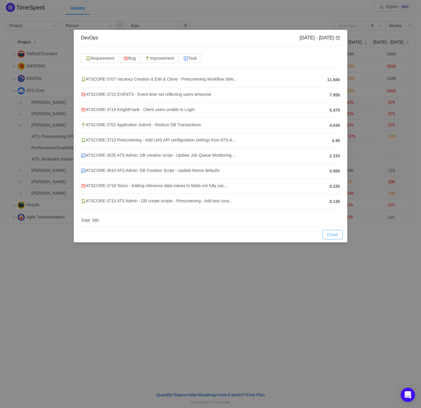
click at [328, 233] on button "Close" at bounding box center [332, 235] width 20 height 10
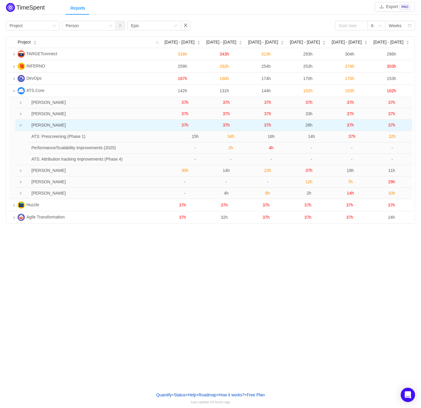
click at [309, 126] on span "28h" at bounding box center [309, 125] width 7 height 5
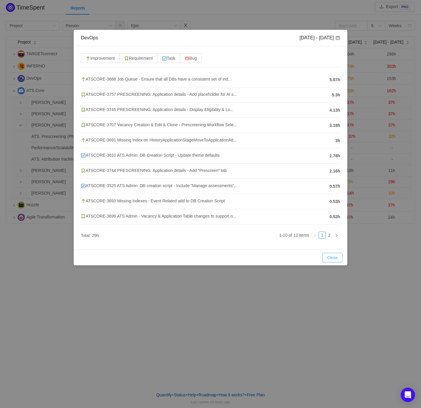
click at [334, 258] on button "Close" at bounding box center [332, 258] width 20 height 10
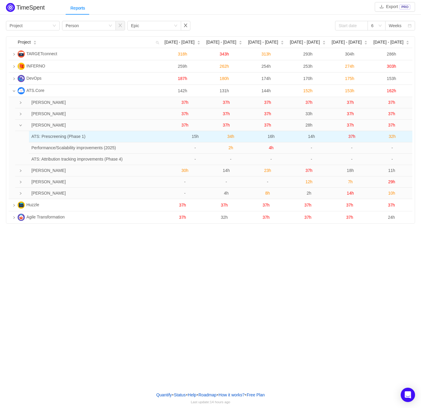
click at [310, 134] on span "14h" at bounding box center [311, 136] width 7 height 5
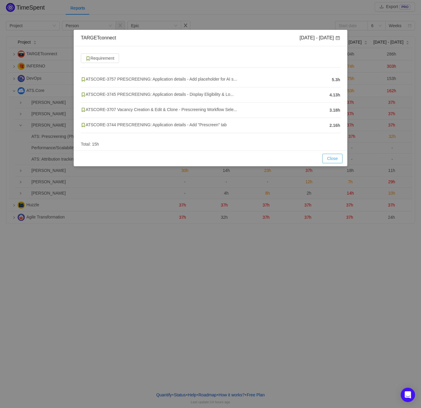
click at [327, 159] on button "Close" at bounding box center [332, 159] width 20 height 10
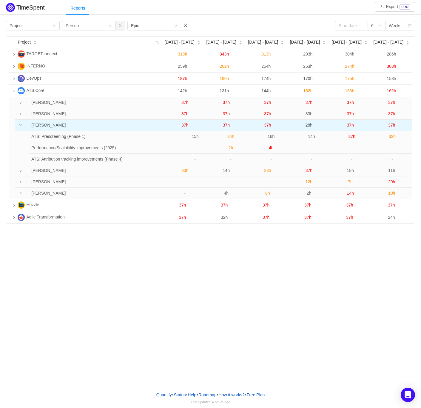
click at [310, 124] on span "28h" at bounding box center [309, 125] width 7 height 5
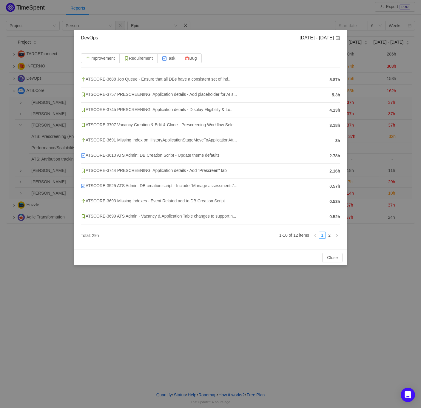
click at [170, 80] on span "ATSCORE-3688 Job Queue - Ensure that all DBs have a consistent set of ind..." at bounding box center [156, 79] width 151 height 5
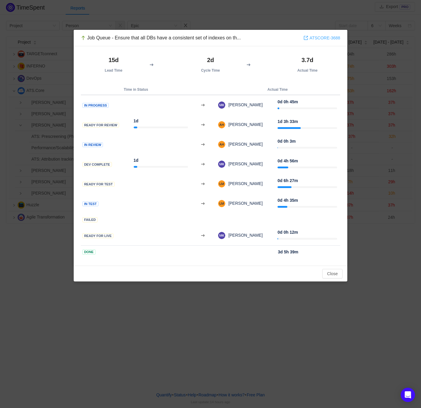
click at [319, 39] on link "ATSCORE-3688" at bounding box center [322, 38] width 37 height 7
click at [336, 273] on button "Close" at bounding box center [332, 274] width 20 height 10
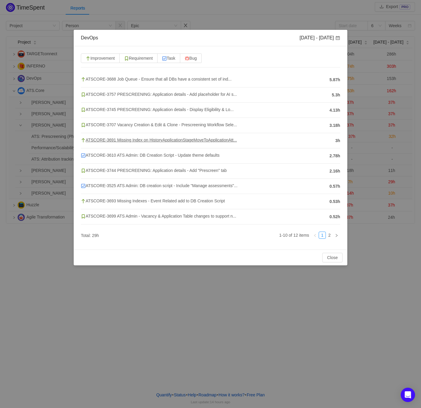
click at [139, 138] on span "ATSCORE-3691 Missing Index on HistoryApplicationStageMoveToApplicationAtt..." at bounding box center [159, 140] width 156 height 5
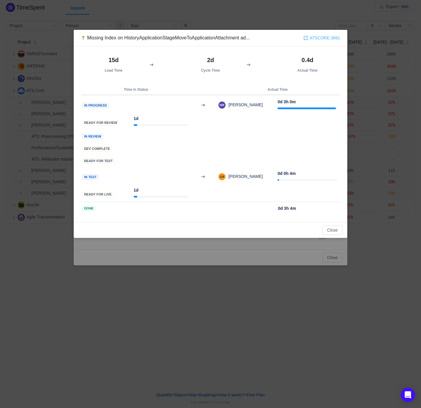
click at [327, 40] on link "ATSCORE-3691" at bounding box center [322, 38] width 37 height 7
click at [333, 231] on button "Close" at bounding box center [332, 230] width 20 height 10
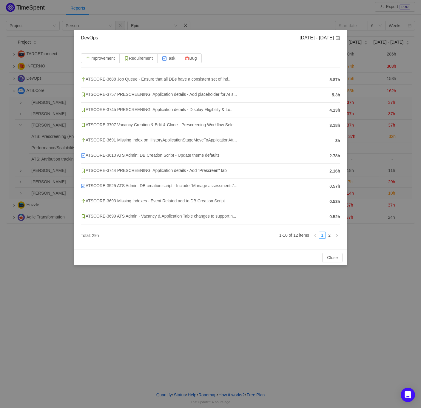
click at [147, 157] on span "ATSCORE-3610 ATS Admin: DB Creation Script - Update theme defaults" at bounding box center [150, 155] width 139 height 5
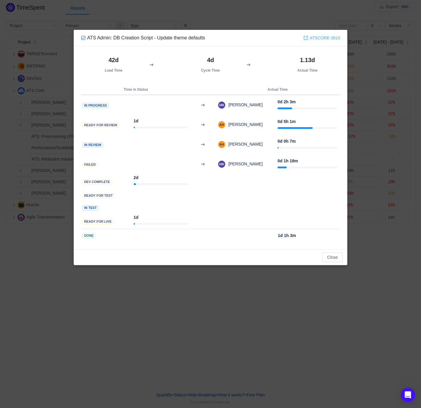
click at [328, 39] on link "ATSCORE-3610" at bounding box center [322, 38] width 37 height 7
click at [331, 258] on button "Close" at bounding box center [332, 258] width 20 height 10
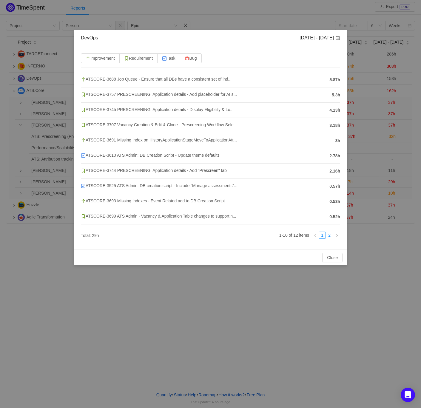
click at [330, 238] on link "2" at bounding box center [329, 235] width 7 height 7
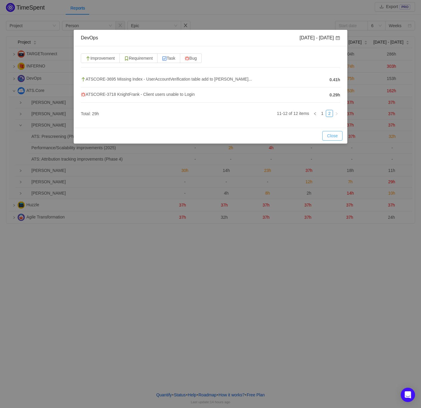
click at [340, 137] on button "Close" at bounding box center [332, 136] width 20 height 10
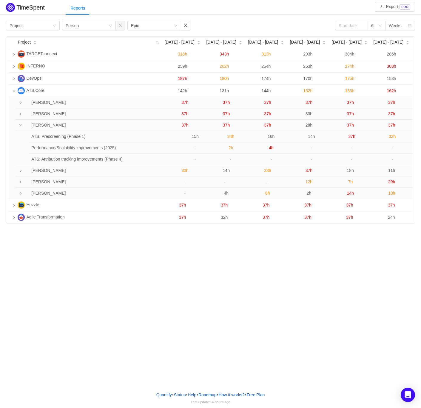
click at [19, 127] on icon "icon: down" at bounding box center [20, 125] width 3 height 3
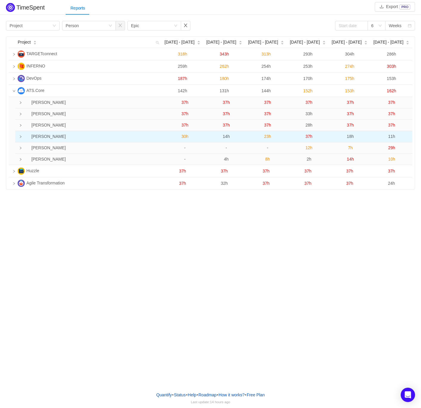
click at [19, 139] on td at bounding box center [17, 136] width 4 height 11
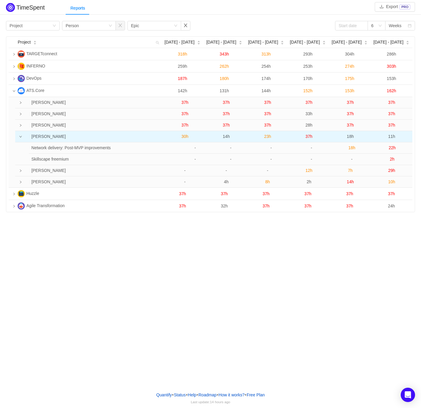
click at [184, 136] on span "30h" at bounding box center [185, 136] width 7 height 5
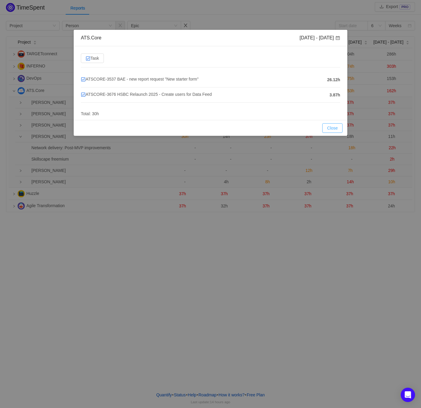
click at [339, 126] on button "Close" at bounding box center [332, 128] width 20 height 10
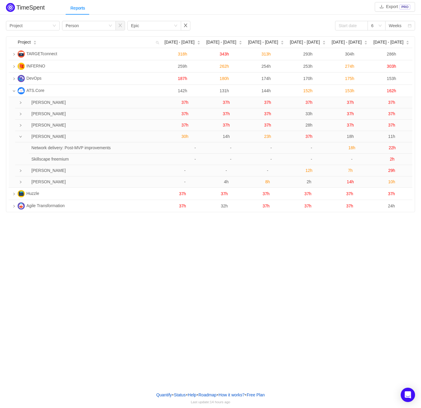
click at [225, 137] on span "14h" at bounding box center [226, 136] width 7 height 5
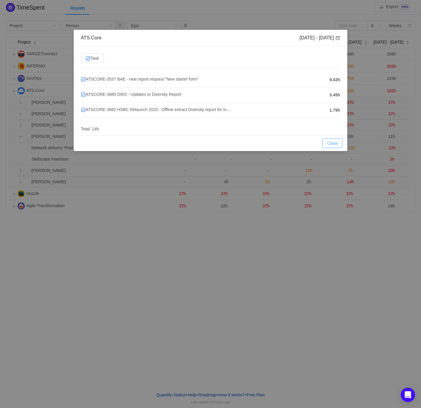
click at [338, 141] on button "Close" at bounding box center [332, 144] width 20 height 10
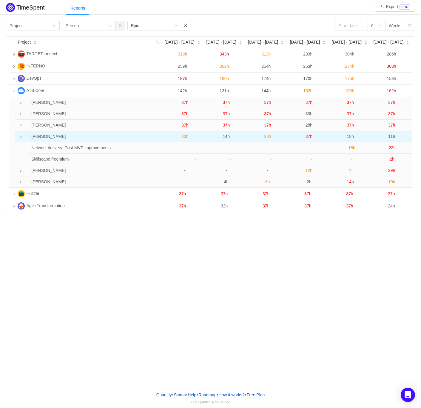
click at [269, 138] on span "23h" at bounding box center [267, 136] width 7 height 5
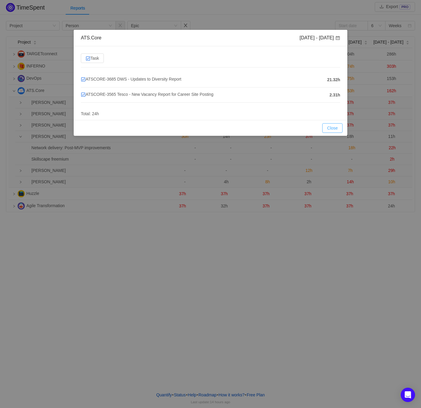
click at [328, 130] on button "Close" at bounding box center [332, 128] width 20 height 10
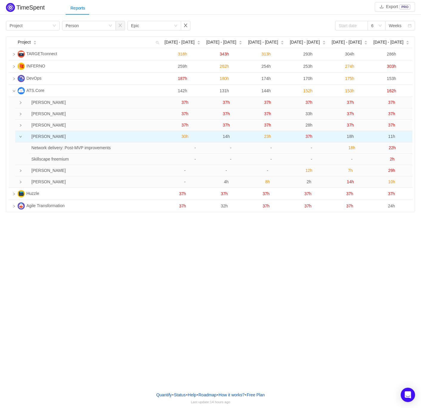
click at [309, 137] on span "37h" at bounding box center [309, 136] width 7 height 5
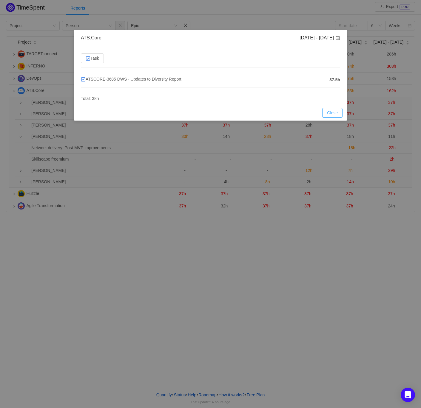
click at [331, 114] on button "Close" at bounding box center [332, 113] width 20 height 10
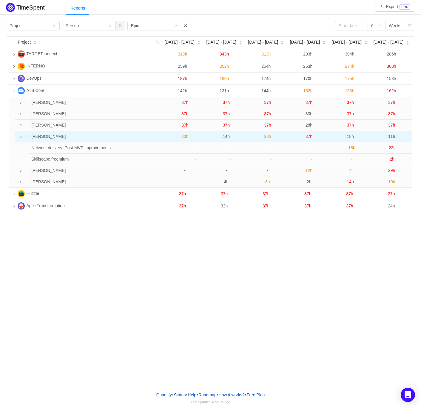
drag, startPoint x: 19, startPoint y: 136, endPoint x: 19, endPoint y: 140, distance: 4.5
click at [19, 136] on td at bounding box center [17, 136] width 4 height 11
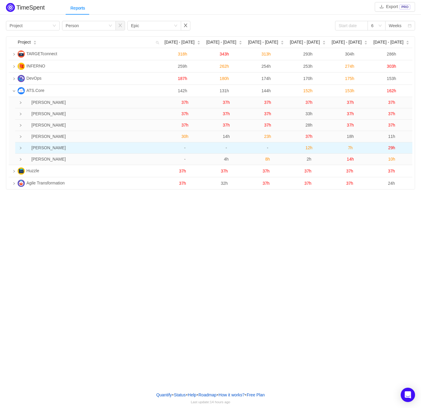
click at [20, 149] on icon "icon: right" at bounding box center [20, 148] width 3 height 3
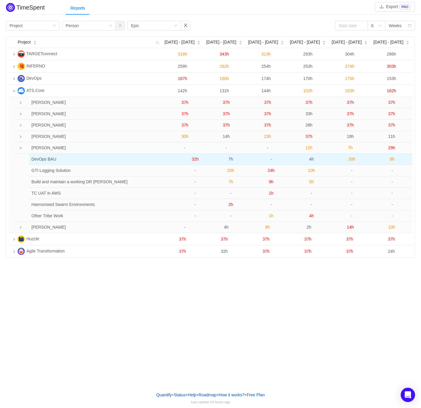
click at [196, 159] on span "32h" at bounding box center [195, 159] width 7 height 5
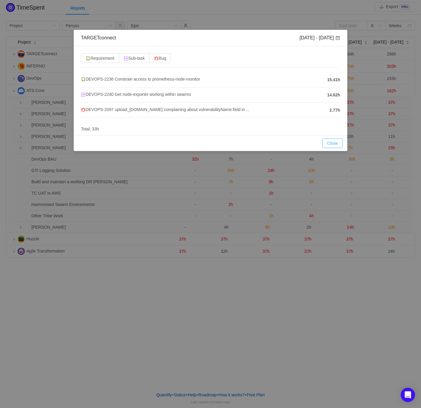
click at [328, 142] on button "Close" at bounding box center [332, 144] width 20 height 10
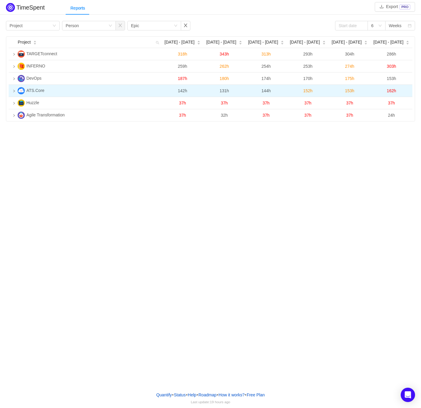
click at [13, 90] on icon "icon: right" at bounding box center [14, 91] width 3 height 3
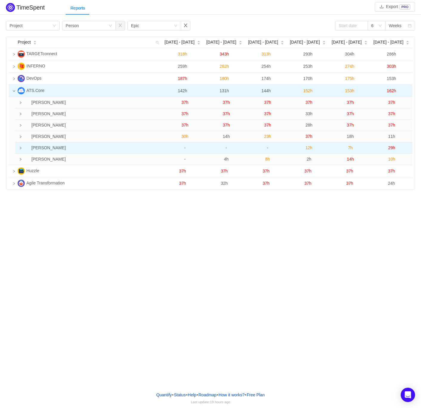
click at [19, 147] on td at bounding box center [17, 147] width 4 height 11
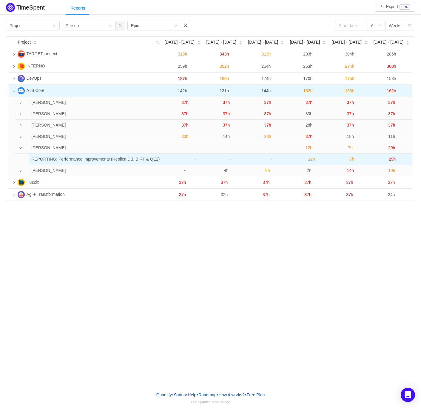
click at [311, 160] on span "12h" at bounding box center [311, 159] width 7 height 5
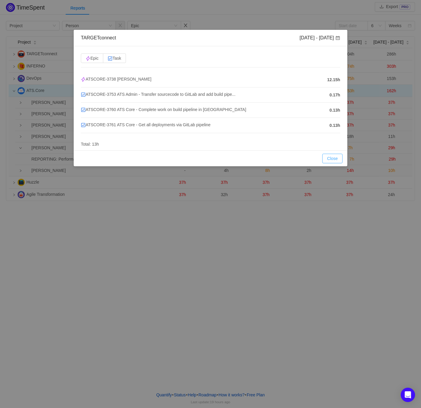
click at [331, 157] on button "Close" at bounding box center [332, 159] width 20 height 10
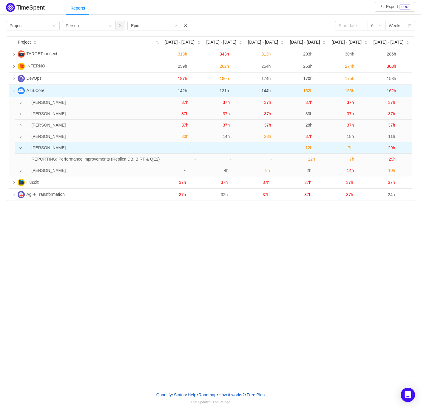
click at [311, 148] on span "12h" at bounding box center [309, 147] width 7 height 5
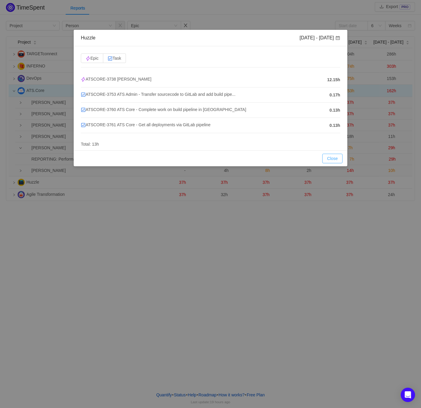
click at [330, 156] on button "Close" at bounding box center [332, 159] width 20 height 10
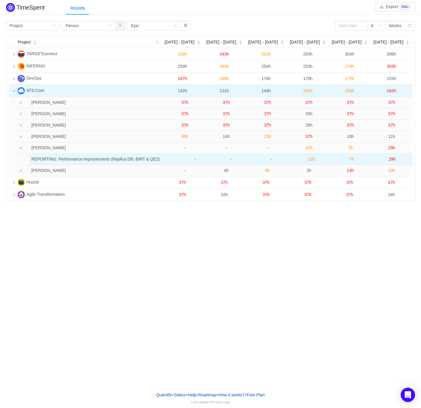
click at [310, 160] on span "12h" at bounding box center [311, 159] width 7 height 5
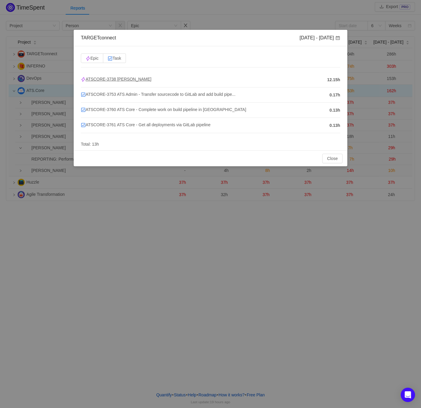
click at [124, 78] on span "ATSCORE-3738 Ditch Jenkins" at bounding box center [116, 79] width 70 height 5
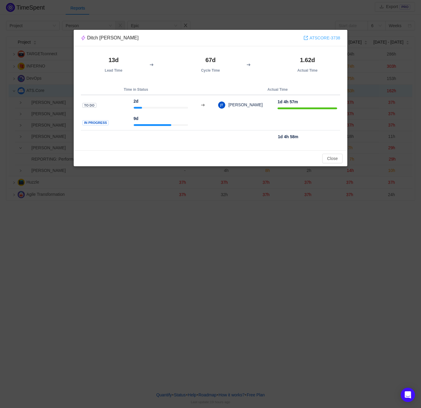
click at [335, 39] on link "ATSCORE-3738" at bounding box center [322, 38] width 37 height 7
click at [327, 159] on button "Close" at bounding box center [332, 159] width 20 height 10
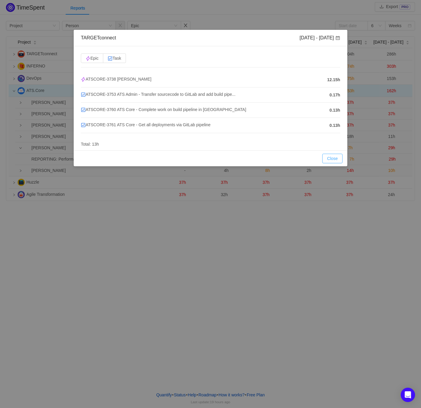
click at [326, 157] on button "Close" at bounding box center [332, 159] width 20 height 10
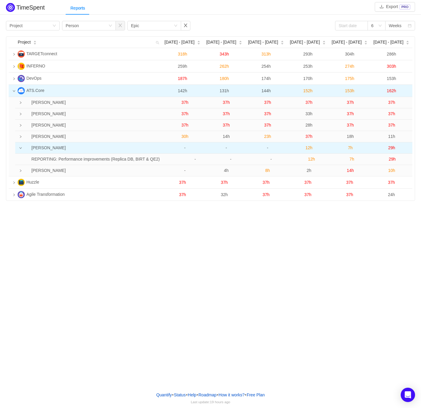
click at [20, 149] on icon "icon: down" at bounding box center [20, 148] width 3 height 3
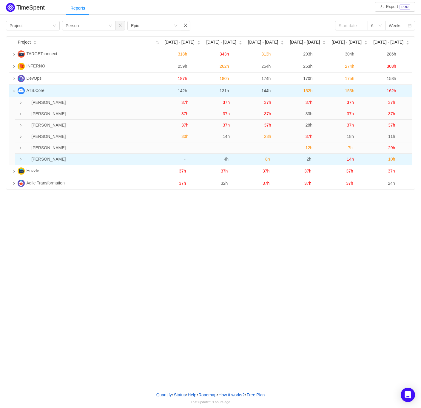
click at [22, 160] on icon "icon: right" at bounding box center [20, 159] width 3 height 3
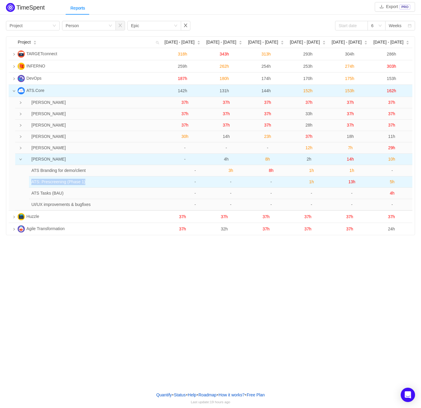
drag, startPoint x: 32, startPoint y: 183, endPoint x: 96, endPoint y: 186, distance: 64.6
click at [96, 186] on td "ATS: Prescreening (Phase 1)" at bounding box center [99, 181] width 141 height 11
copy td "ATS: Prescreening (Phase 1)"
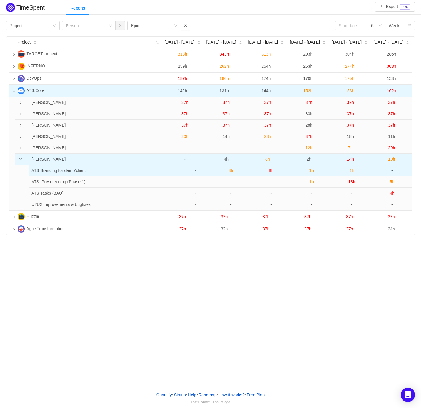
click at [230, 169] on span "3h" at bounding box center [231, 170] width 5 height 5
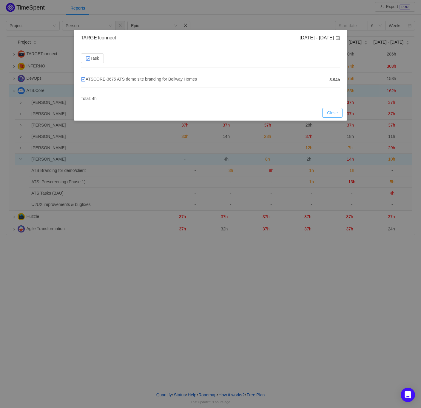
click at [330, 115] on button "Close" at bounding box center [332, 113] width 20 height 10
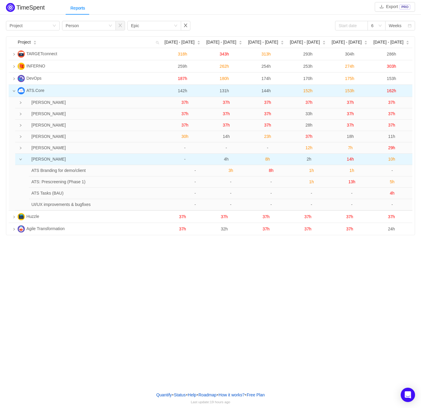
click at [227, 158] on span "4h" at bounding box center [226, 159] width 5 height 5
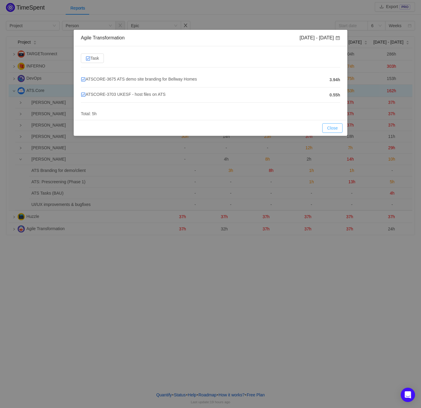
click at [330, 127] on button "Close" at bounding box center [332, 128] width 20 height 10
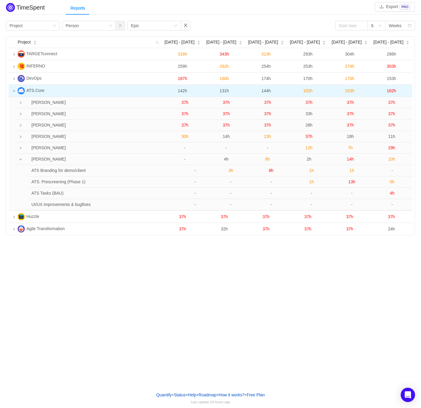
click at [19, 160] on td at bounding box center [17, 159] width 4 height 11
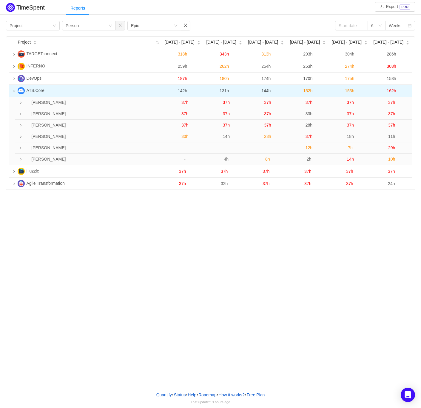
click at [13, 89] on td at bounding box center [12, 91] width 7 height 12
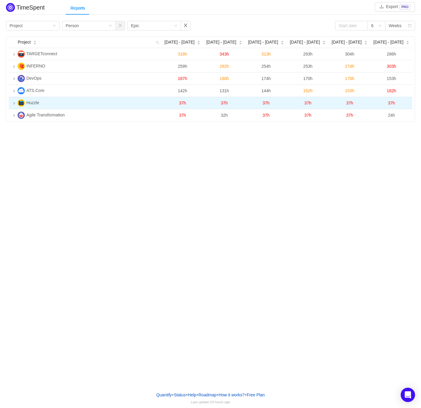
click at [11, 101] on td at bounding box center [12, 103] width 7 height 12
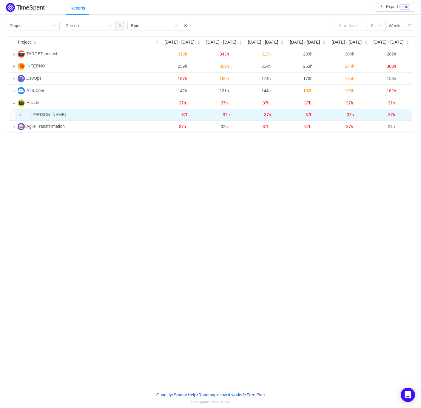
click at [19, 118] on td at bounding box center [17, 114] width 4 height 11
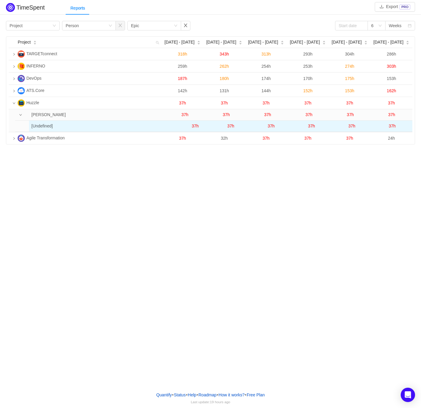
click at [196, 127] on span "37h" at bounding box center [195, 126] width 7 height 5
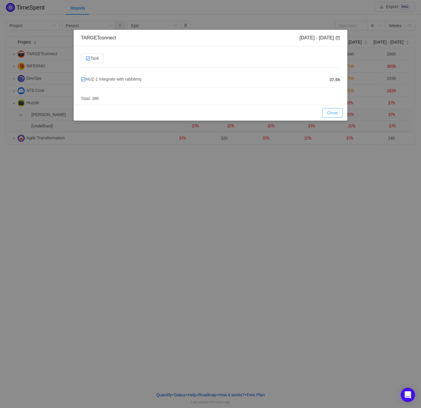
click at [329, 110] on button "Close" at bounding box center [332, 113] width 20 height 10
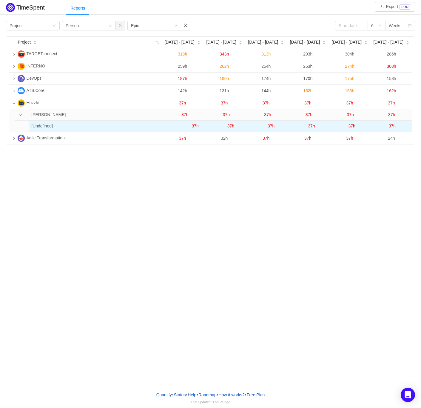
click at [234, 125] on span "37h" at bounding box center [230, 126] width 7 height 5
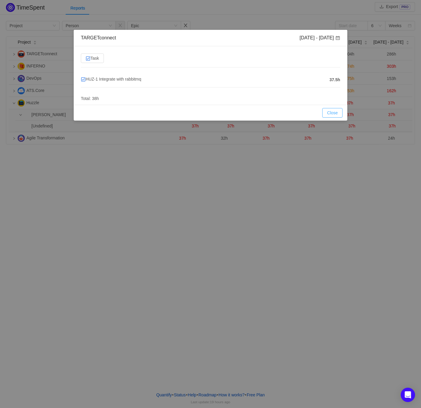
click at [333, 114] on button "Close" at bounding box center [332, 113] width 20 height 10
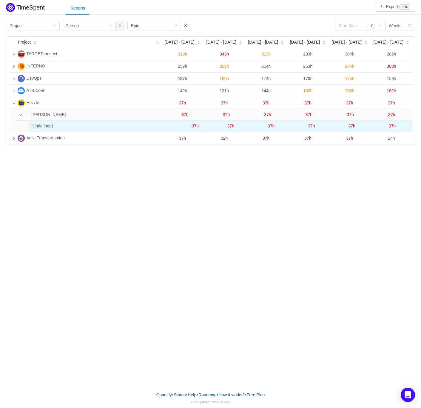
click at [273, 127] on span "37h" at bounding box center [271, 126] width 7 height 5
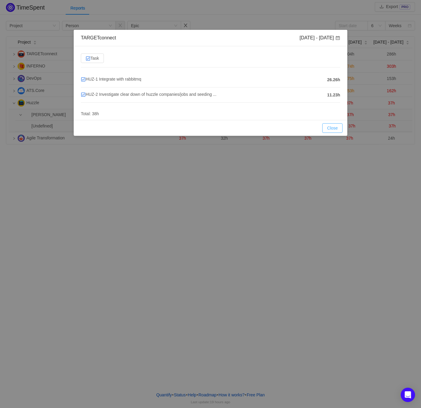
click at [328, 128] on button "Close" at bounding box center [332, 128] width 20 height 10
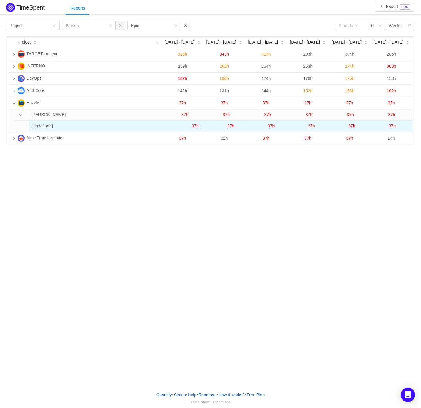
click at [310, 125] on span "37h" at bounding box center [311, 126] width 7 height 5
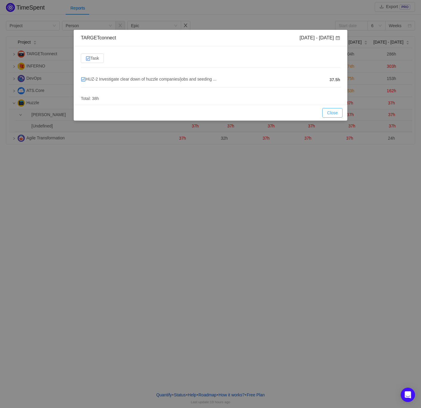
click at [332, 110] on button "Close" at bounding box center [332, 113] width 20 height 10
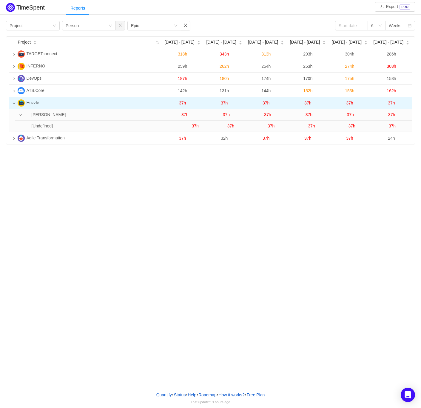
click at [14, 104] on icon "icon: down" at bounding box center [14, 103] width 3 height 3
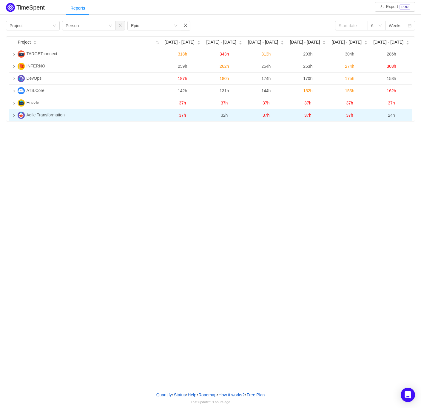
click at [15, 113] on td at bounding box center [12, 115] width 7 height 12
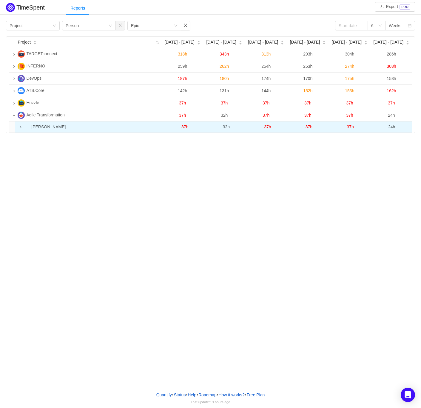
click at [17, 125] on td at bounding box center [17, 126] width 4 height 11
click at [21, 128] on icon "icon: down" at bounding box center [20, 127] width 2 height 2
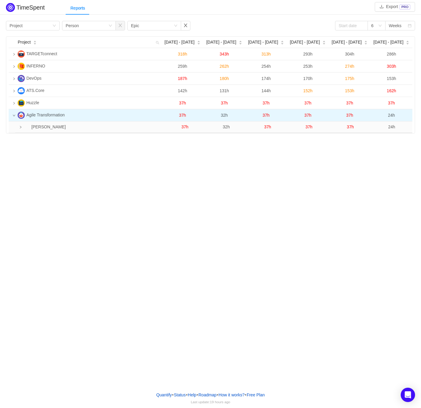
click at [15, 113] on td at bounding box center [12, 115] width 7 height 12
